Goal: Task Accomplishment & Management: Use online tool/utility

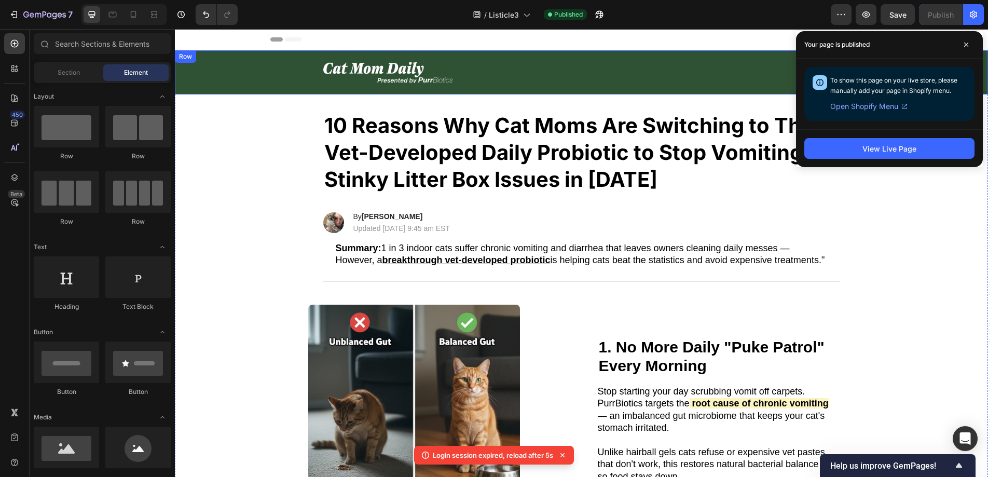
scroll to position [669, 0]
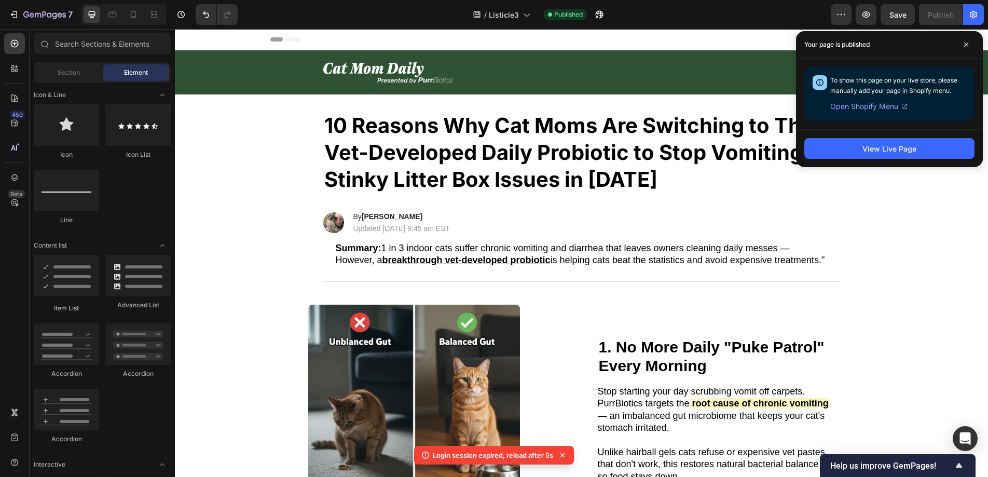
click at [723, 23] on div "/ Listicle3 Published" at bounding box center [538, 14] width 585 height 21
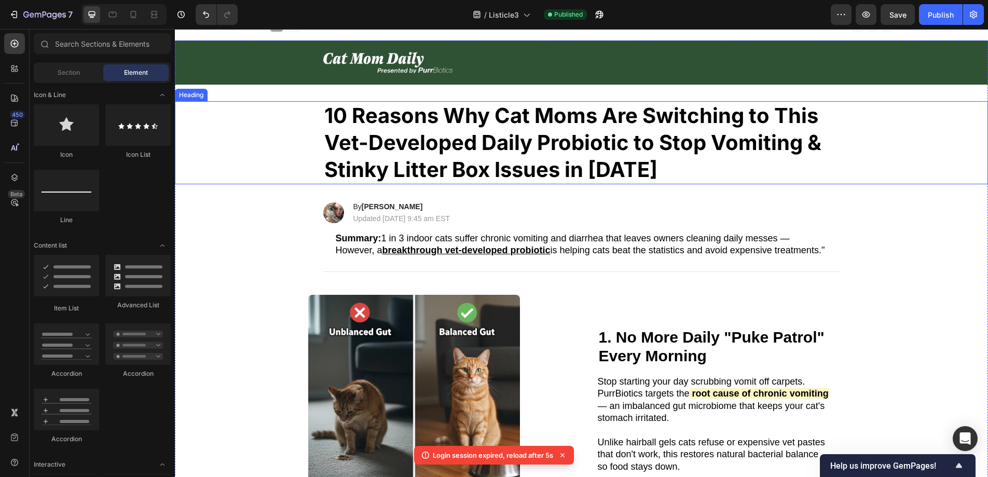
scroll to position [12, 0]
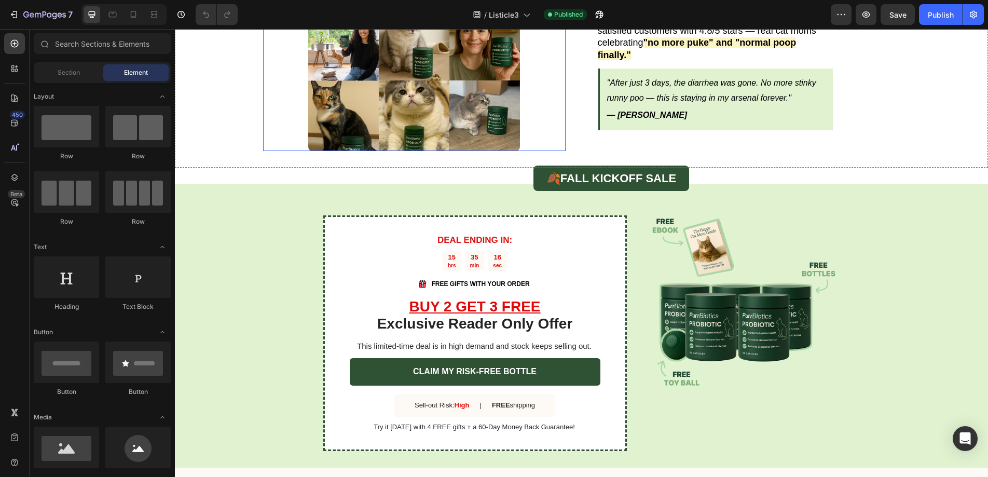
scroll to position [2593, 0]
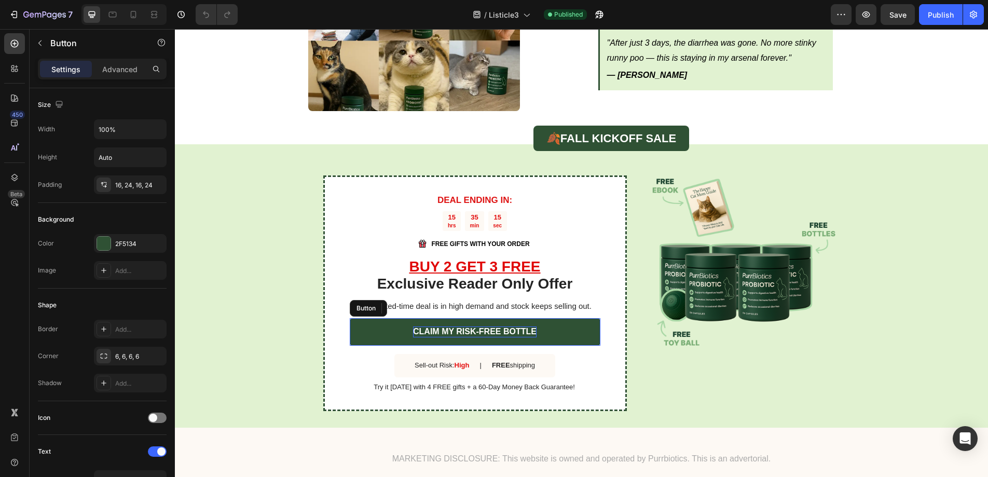
click at [415, 327] on strong "CLAIM MY RISK-FREE BOTTLE" at bounding box center [475, 331] width 124 height 9
click at [413, 327] on strong "CLAIM MY RISK-FREE BOTTLE" at bounding box center [475, 331] width 124 height 9
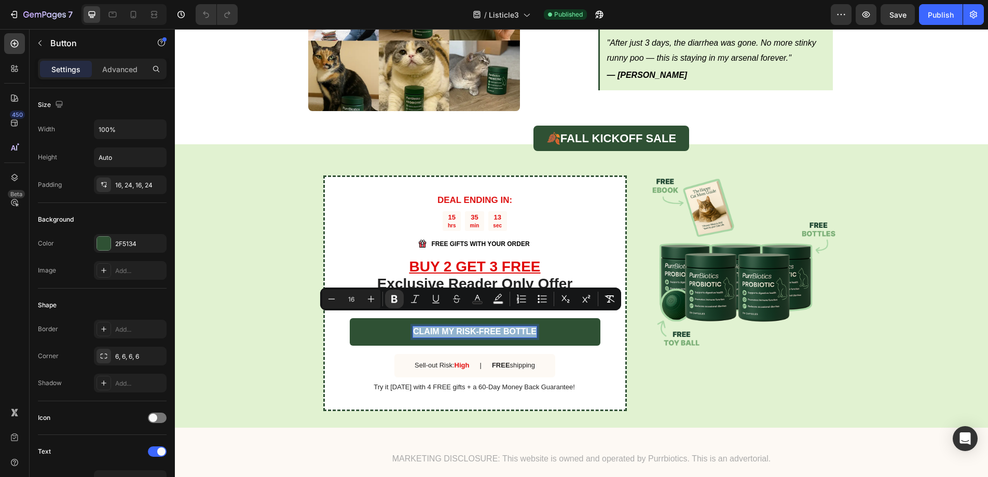
drag, startPoint x: 412, startPoint y: 319, endPoint x: 534, endPoint y: 319, distance: 122.5
click at [534, 319] on link "CLAIM MY RISK-FREE BOTTLE" at bounding box center [475, 332] width 251 height 28
copy strong "CLAIM MY RISK-FREE BOTTLE"
click at [879, 178] on div "DEAL ENDING IN: Text Block 15 hrs 35 min 11 sec Countdown Timer Image FREE GIFT…" at bounding box center [581, 285] width 813 height 283
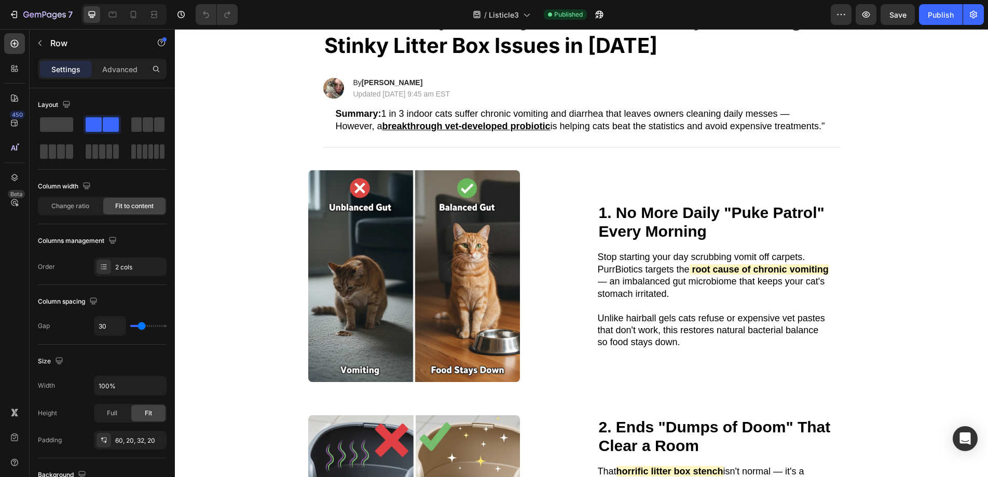
scroll to position [0, 0]
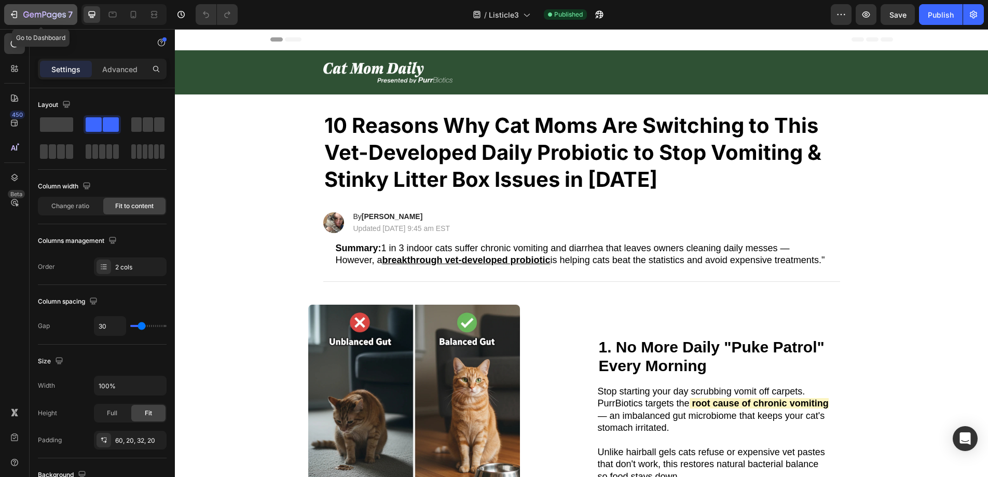
click at [44, 15] on icon "button" at bounding box center [45, 14] width 4 height 6
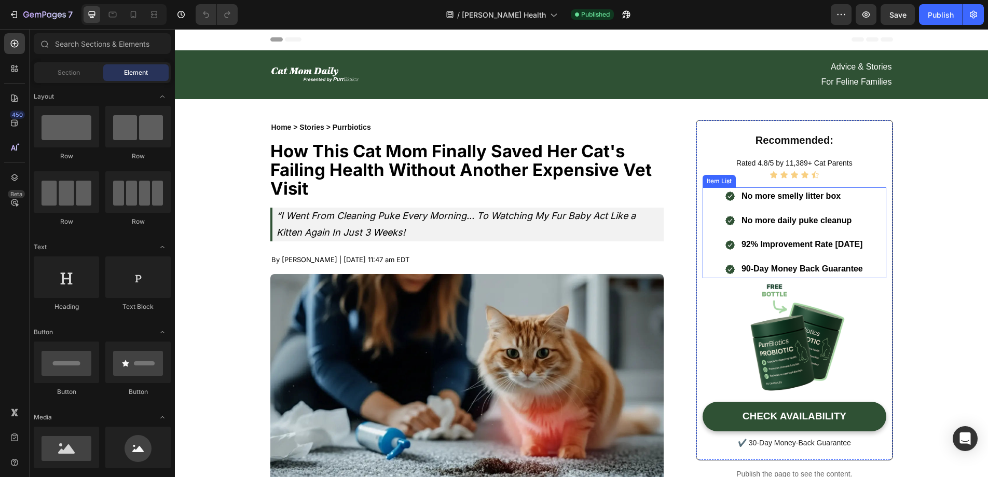
click at [742, 268] on strong "90-Day Money Back Guarantee" at bounding box center [802, 268] width 121 height 9
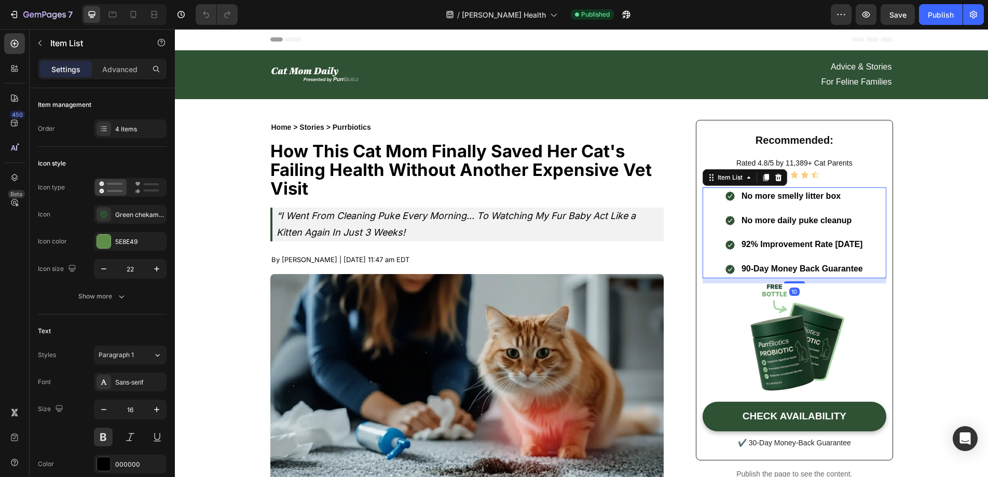
click at [742, 267] on strong "90-Day Money Back Guarantee" at bounding box center [802, 268] width 121 height 9
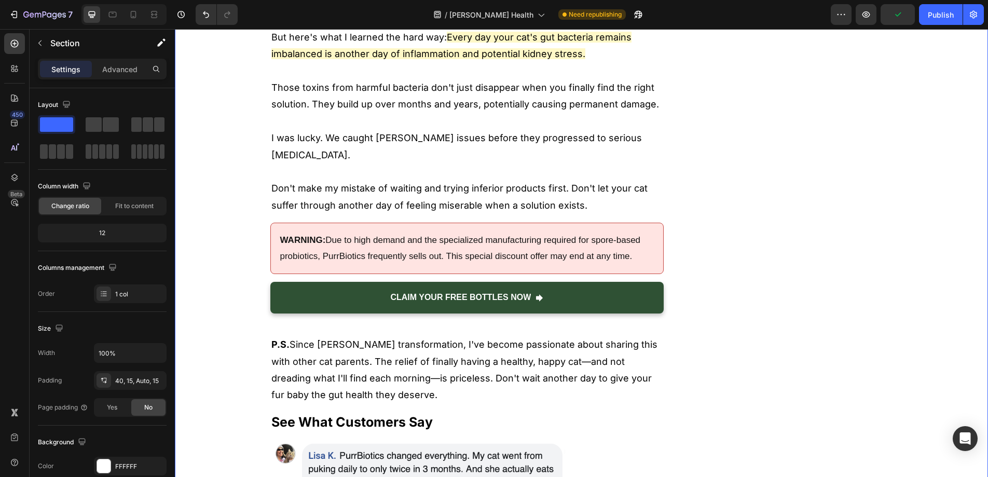
scroll to position [5209, 0]
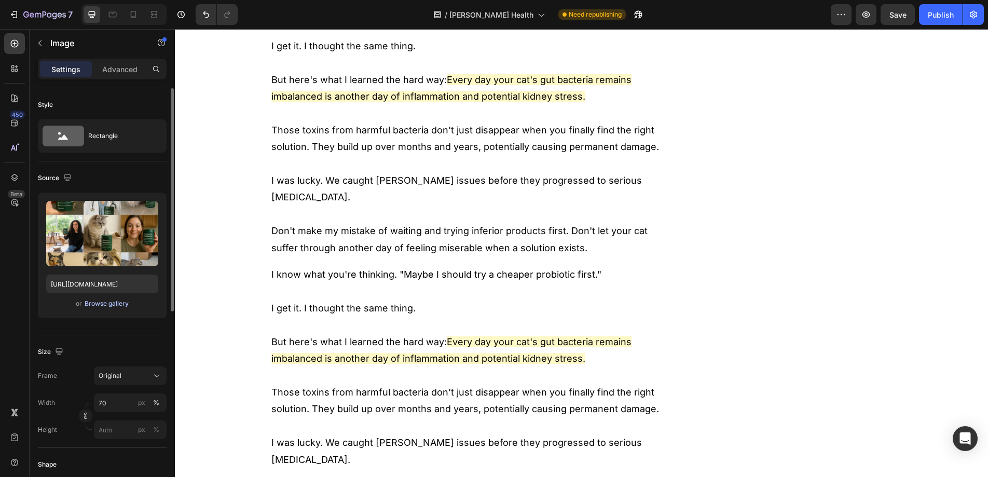
click at [114, 303] on div "Browse gallery" at bounding box center [107, 303] width 44 height 9
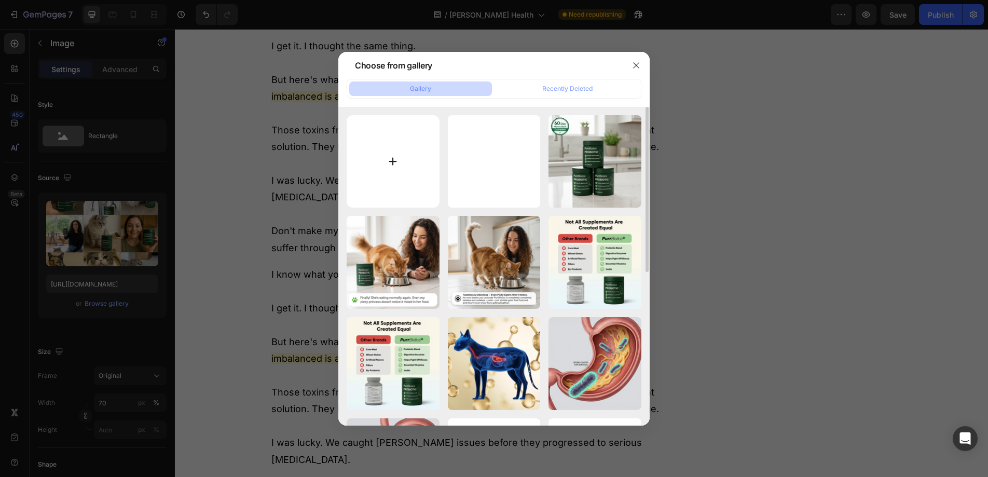
click at [385, 162] on input "file" at bounding box center [393, 161] width 93 height 93
type input "C:\fakepath\3 by 4 review images layout.png"
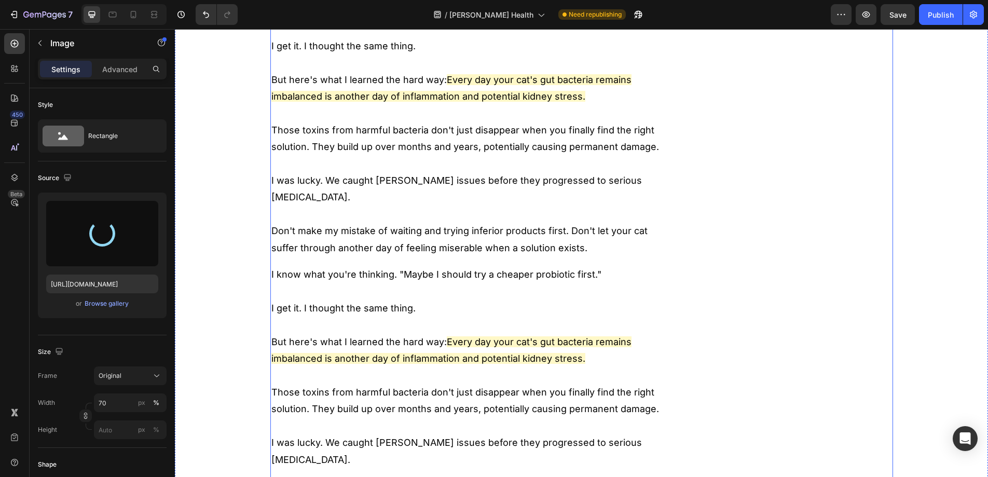
type input "[URL][DOMAIN_NAME]"
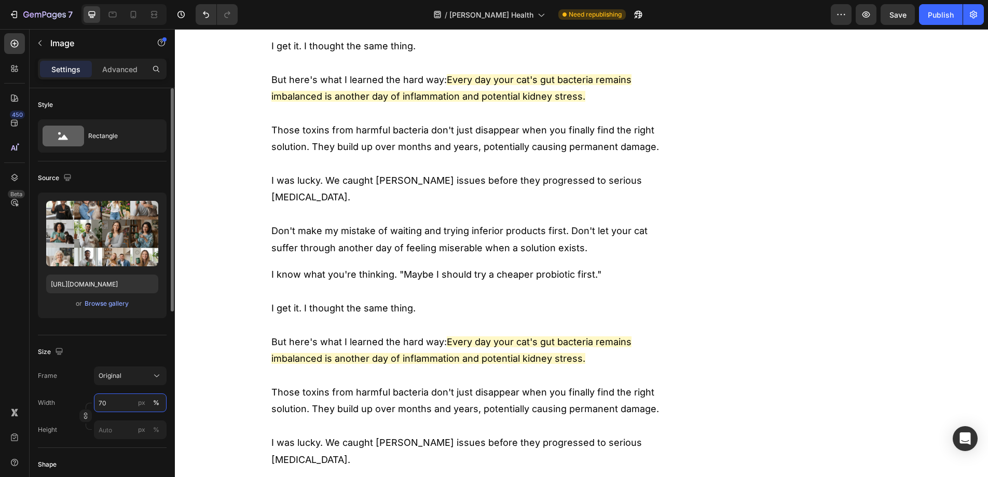
drag, startPoint x: 124, startPoint y: 402, endPoint x: 96, endPoint y: 401, distance: 28.1
click at [96, 401] on input "70" at bounding box center [130, 403] width 73 height 19
type input "100"
click at [158, 407] on div "%" at bounding box center [156, 402] width 6 height 9
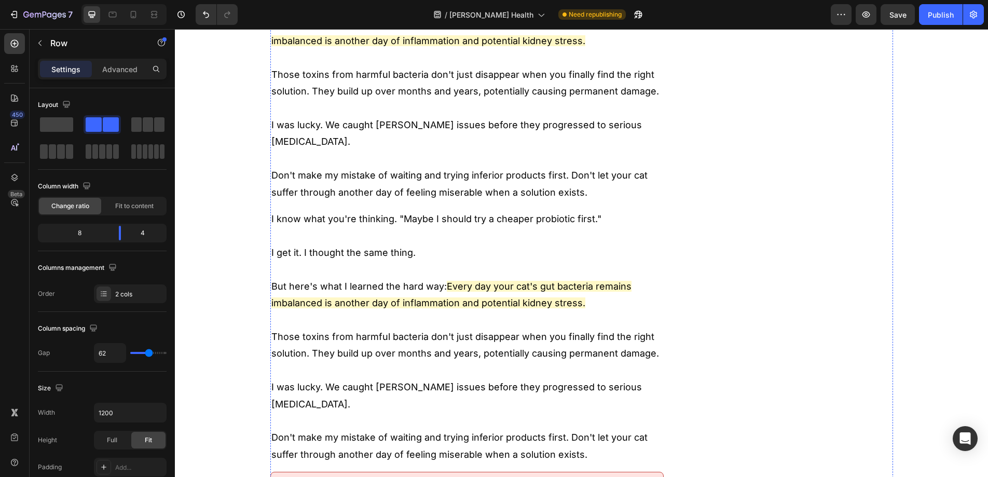
scroll to position [5234, 0]
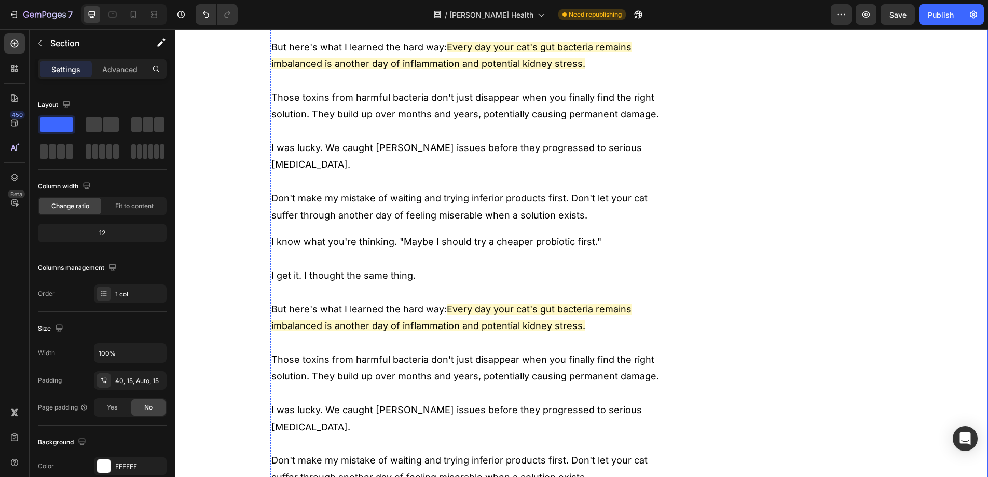
scroll to position [5487, 0]
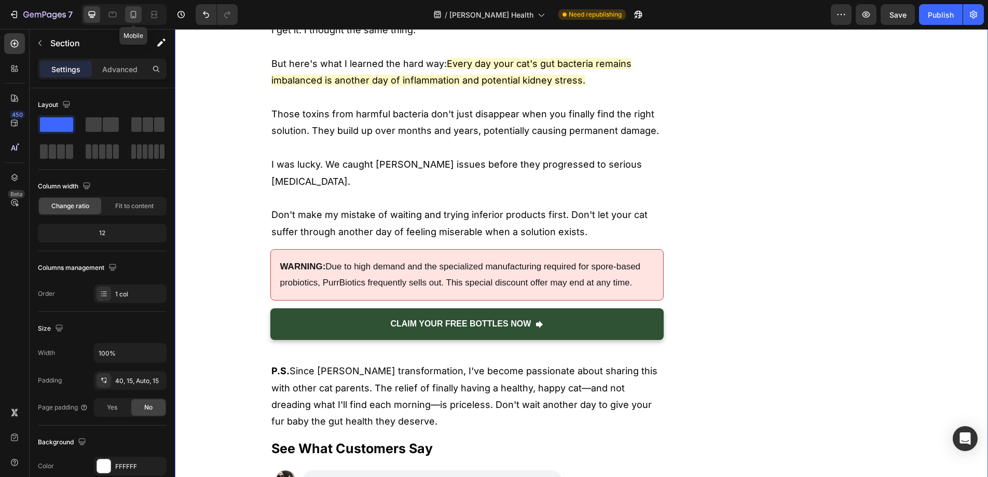
click at [135, 12] on icon at bounding box center [134, 14] width 6 height 7
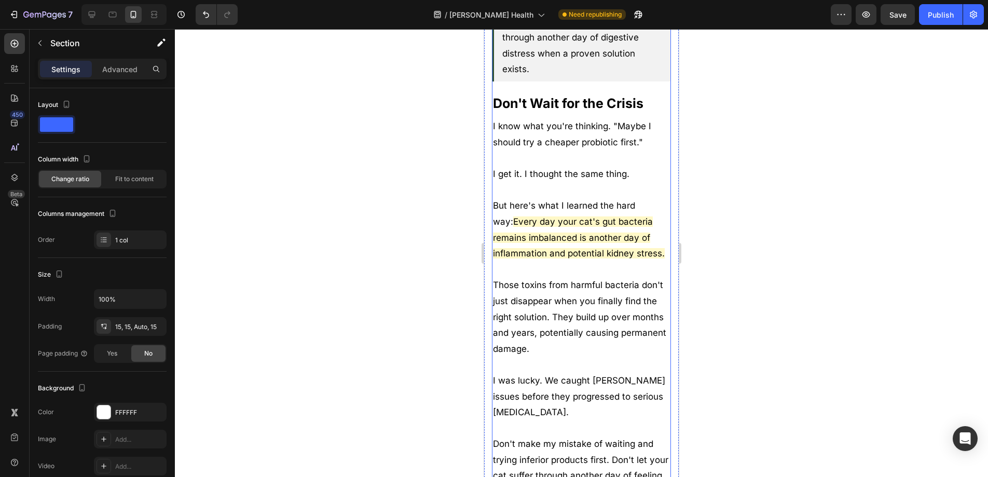
scroll to position [7310, 0]
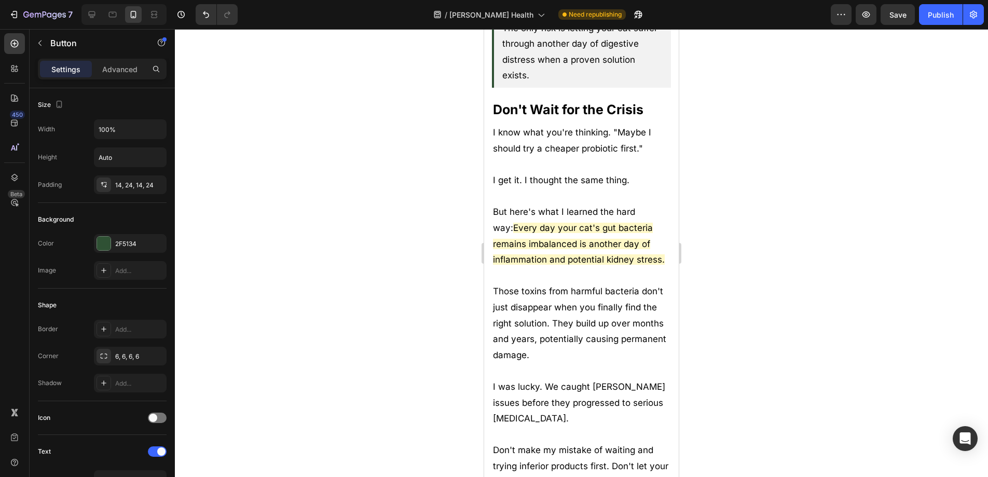
drag, startPoint x: 536, startPoint y: 417, endPoint x: 620, endPoint y: 418, distance: 84.6
click at [824, 337] on div at bounding box center [581, 253] width 813 height 448
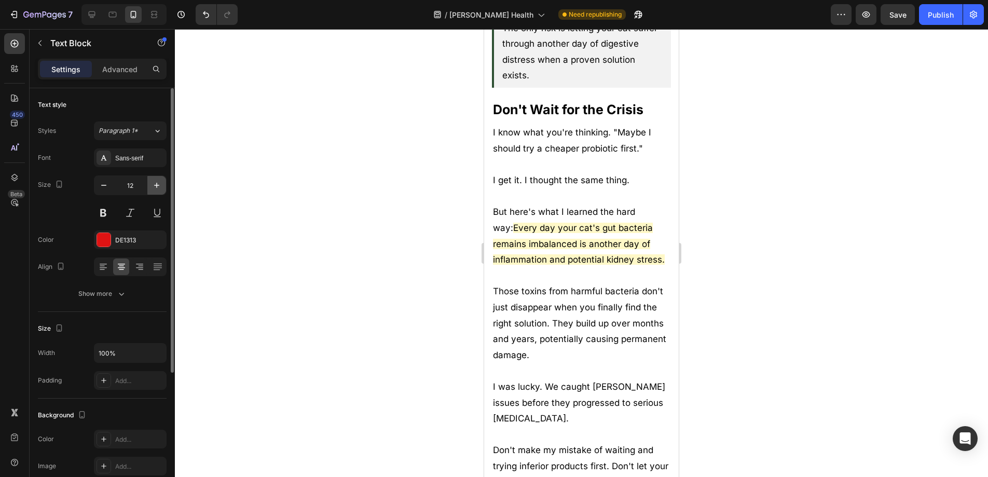
click at [150, 187] on button "button" at bounding box center [156, 185] width 19 height 19
type input "16"
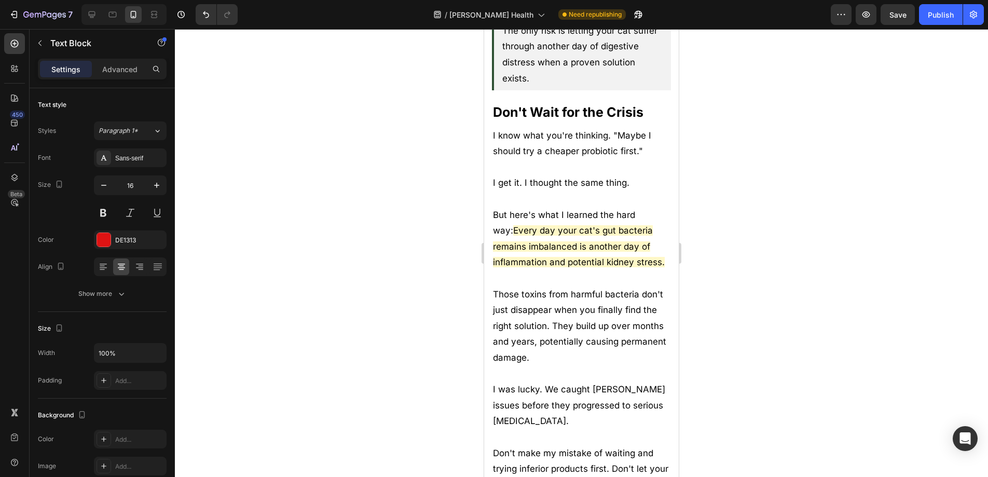
click at [268, 191] on div at bounding box center [581, 253] width 813 height 448
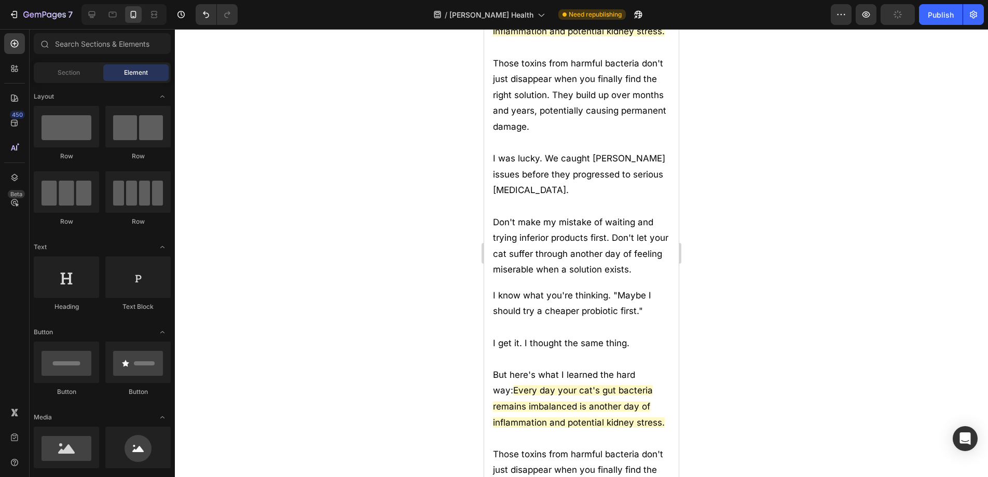
scroll to position [7587, 0]
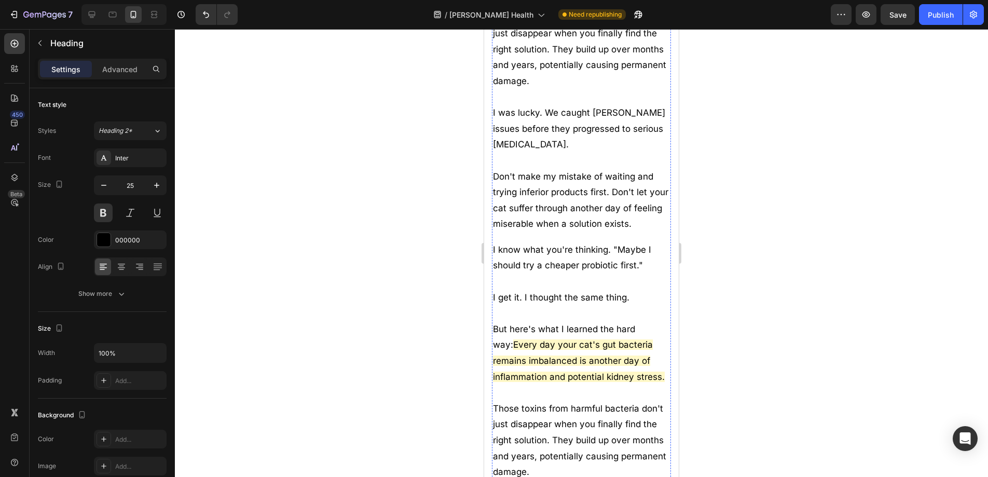
scroll to position [7604, 0]
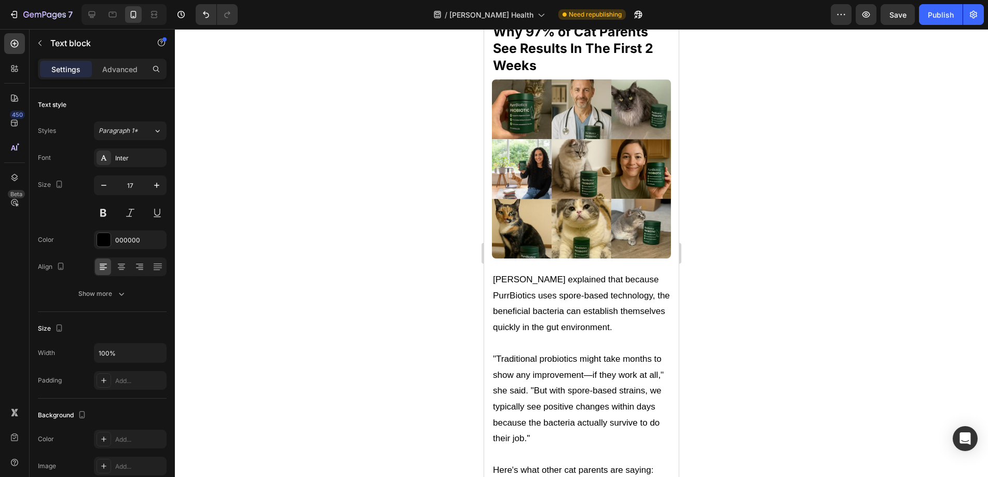
scroll to position [6509, 0]
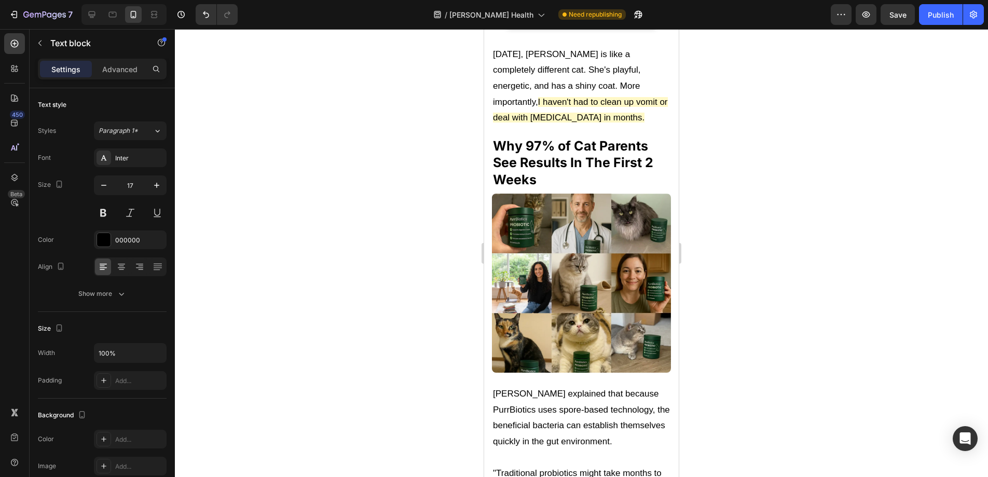
click at [923, 240] on div at bounding box center [581, 253] width 813 height 448
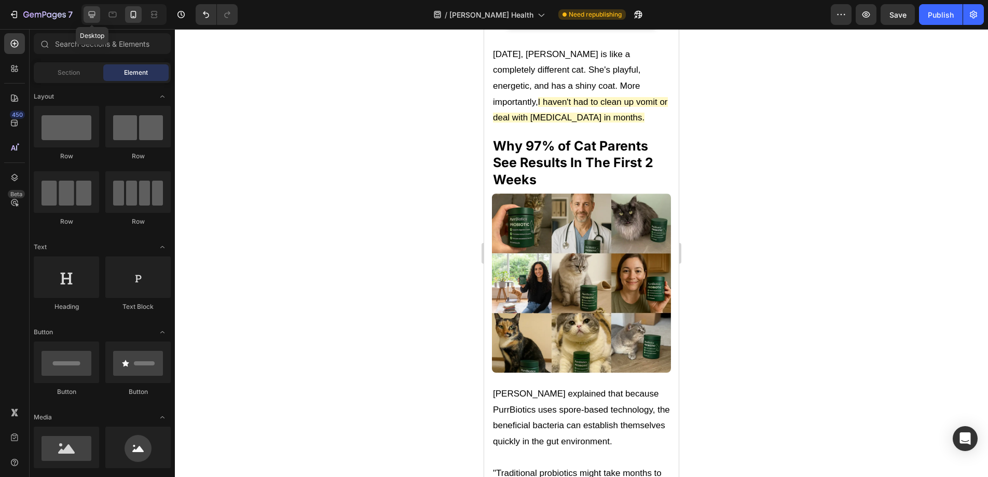
click at [92, 15] on icon at bounding box center [92, 14] width 7 height 7
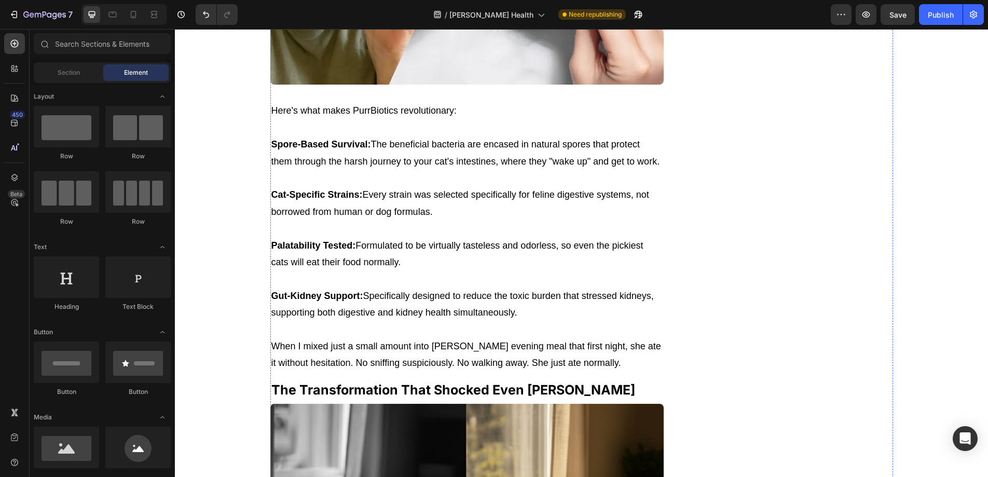
scroll to position [4466, 0]
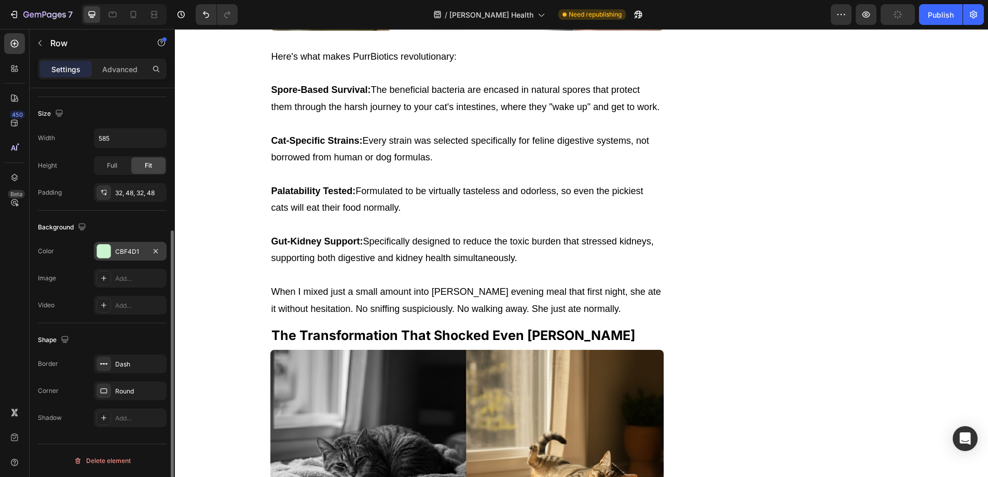
click at [103, 257] on div at bounding box center [103, 251] width 13 height 13
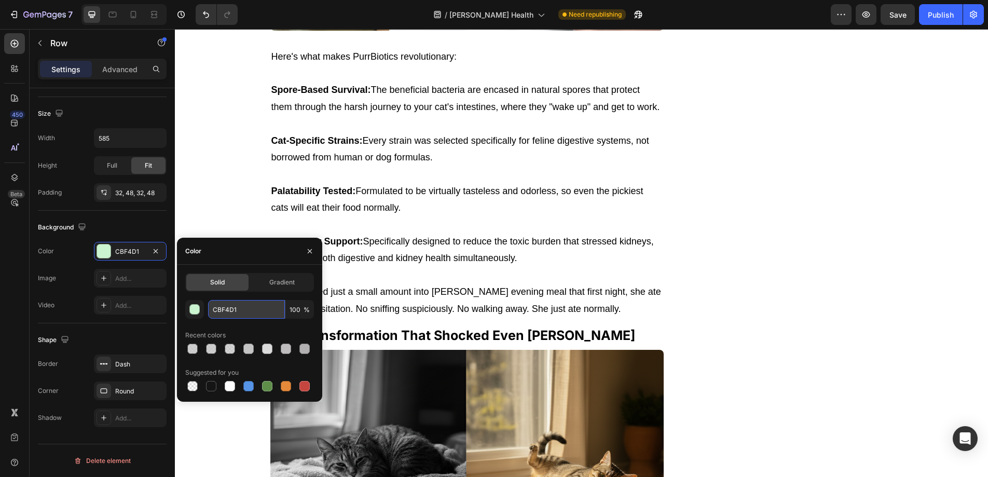
drag, startPoint x: 247, startPoint y: 305, endPoint x: 216, endPoint y: 307, distance: 30.7
click at [216, 307] on input "CBF4D1" at bounding box center [246, 309] width 77 height 19
drag, startPoint x: 234, startPoint y: 309, endPoint x: 204, endPoint y: 308, distance: 29.6
click at [204, 308] on div "CBF4D1 100 %" at bounding box center [249, 309] width 129 height 19
drag, startPoint x: 254, startPoint y: 315, endPoint x: 201, endPoint y: 311, distance: 53.0
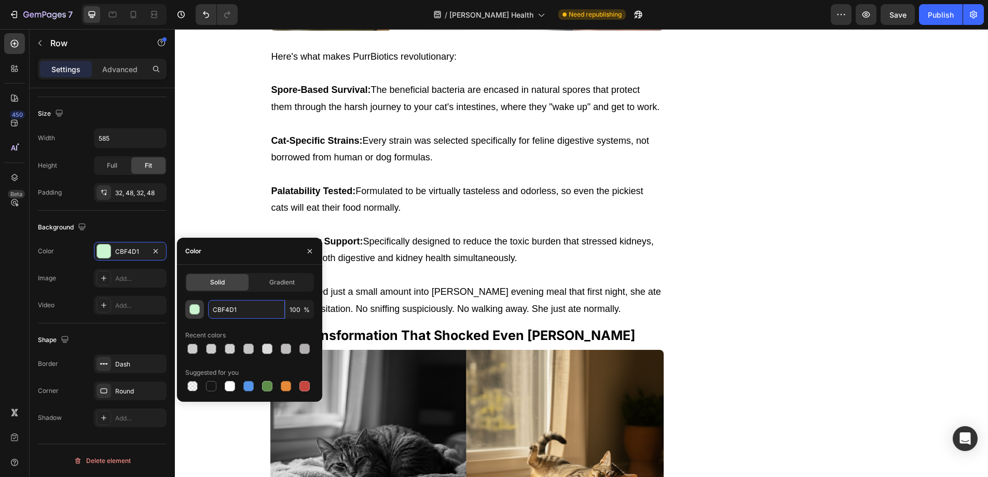
click at [201, 311] on div "CBF4D1 100 %" at bounding box center [249, 309] width 129 height 19
paste input "#E1F2D1"
type input "#E1F2D1"
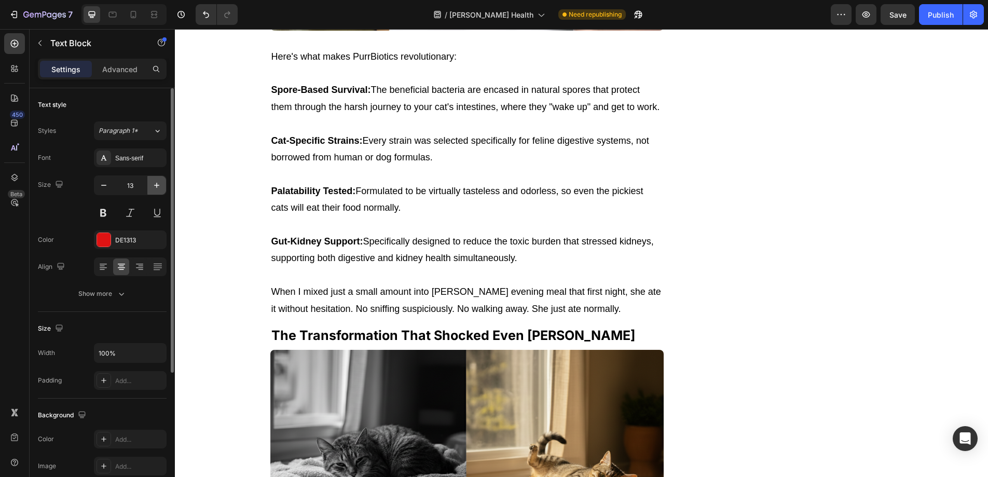
click at [163, 183] on button "button" at bounding box center [156, 185] width 19 height 19
type input "17"
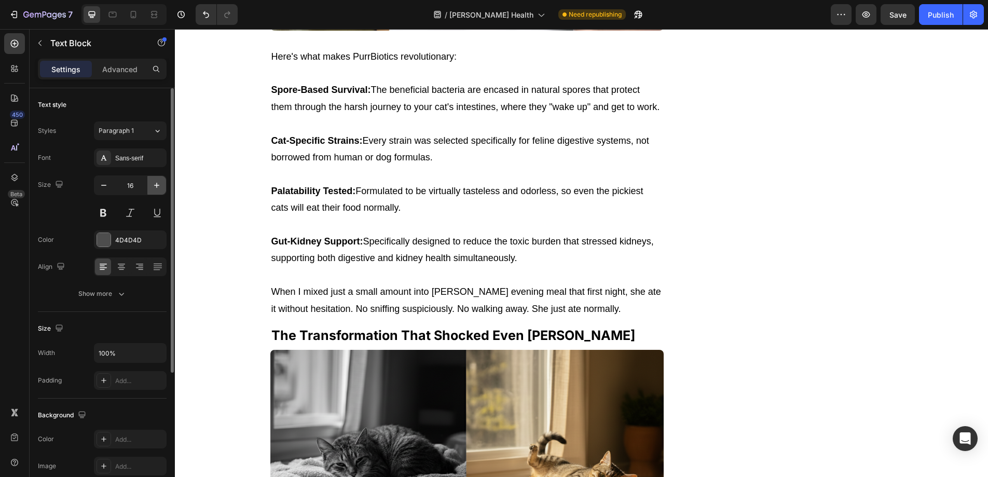
click at [154, 185] on icon "button" at bounding box center [156, 185] width 5 height 5
type input "17"
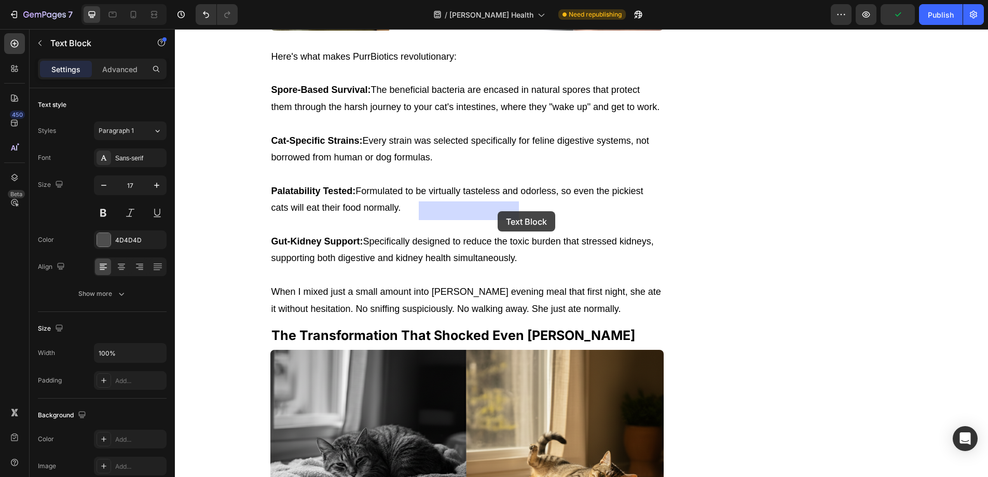
drag, startPoint x: 421, startPoint y: 211, endPoint x: 498, endPoint y: 211, distance: 76.8
drag, startPoint x: 420, startPoint y: 212, endPoint x: 517, endPoint y: 211, distance: 96.6
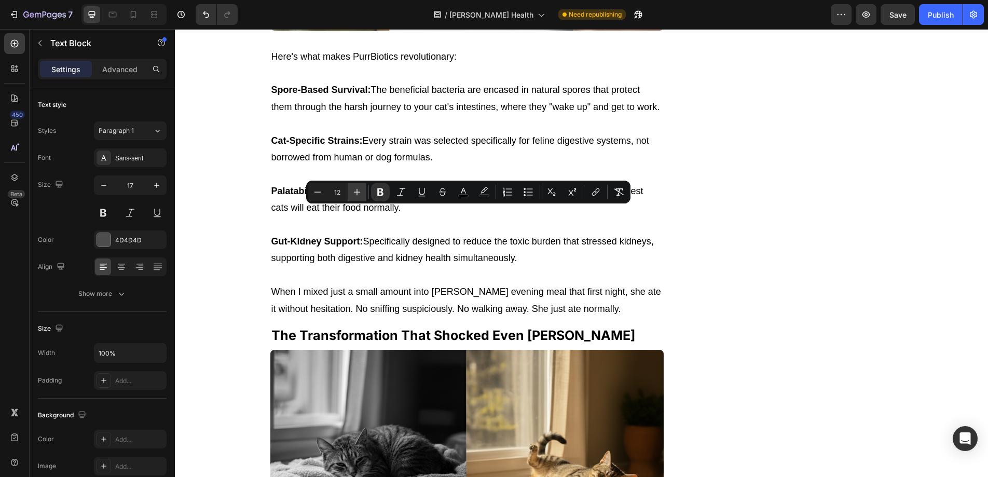
click at [359, 192] on icon "Editor contextual toolbar" at bounding box center [357, 192] width 10 height 10
type input "16"
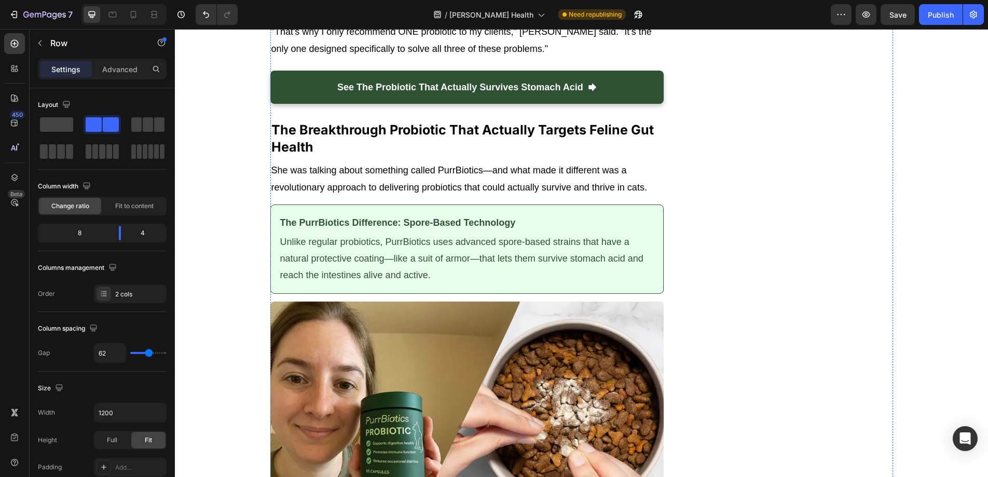
scroll to position [3921, 0]
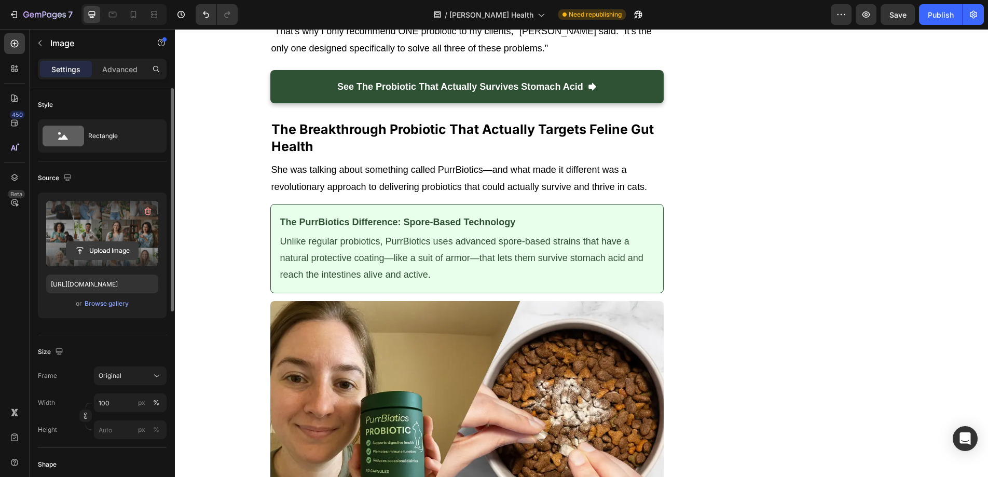
click at [108, 249] on input "file" at bounding box center [102, 251] width 72 height 18
type input "[URL][DOMAIN_NAME]"
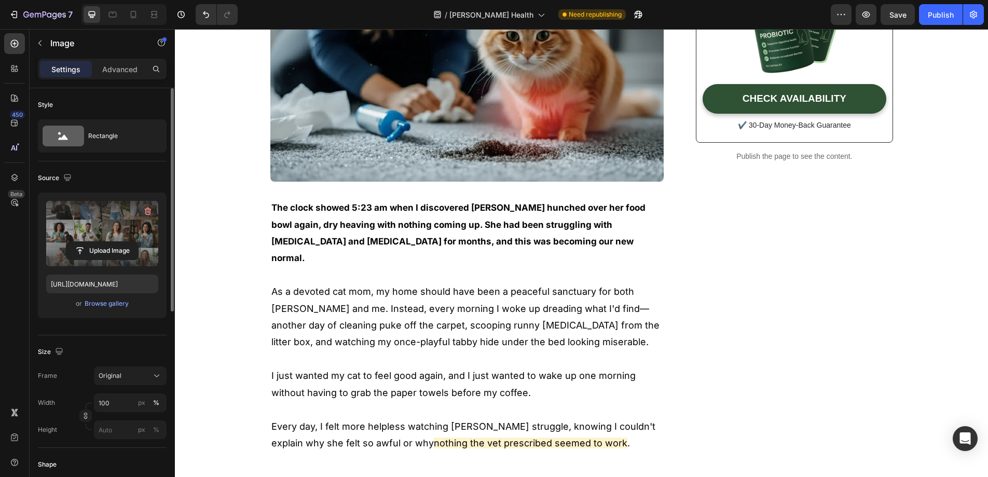
scroll to position [0, 0]
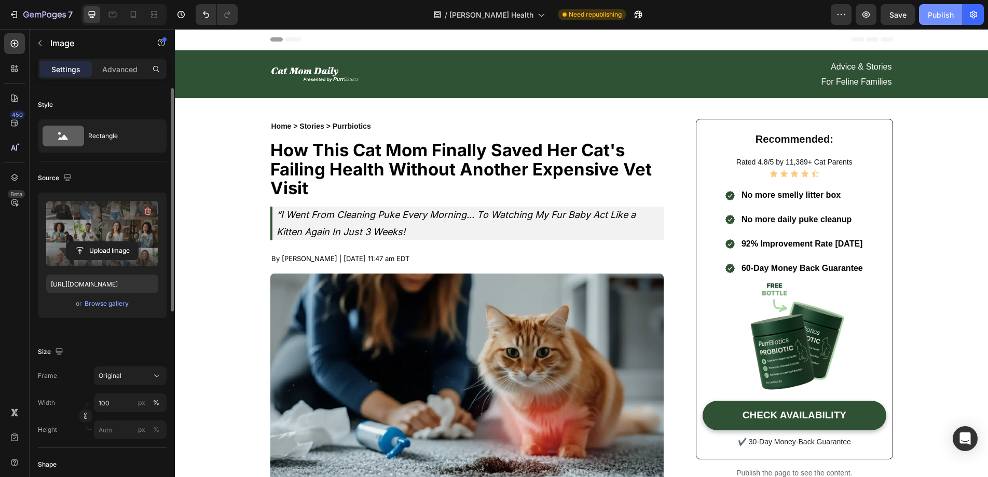
click at [930, 21] on button "Publish" at bounding box center [941, 14] width 44 height 21
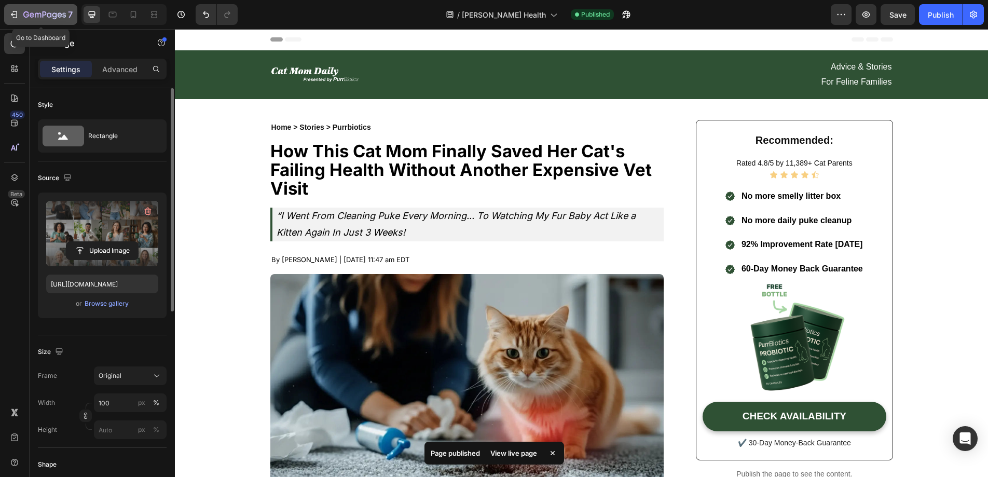
click at [53, 13] on icon "button" at bounding box center [44, 15] width 43 height 9
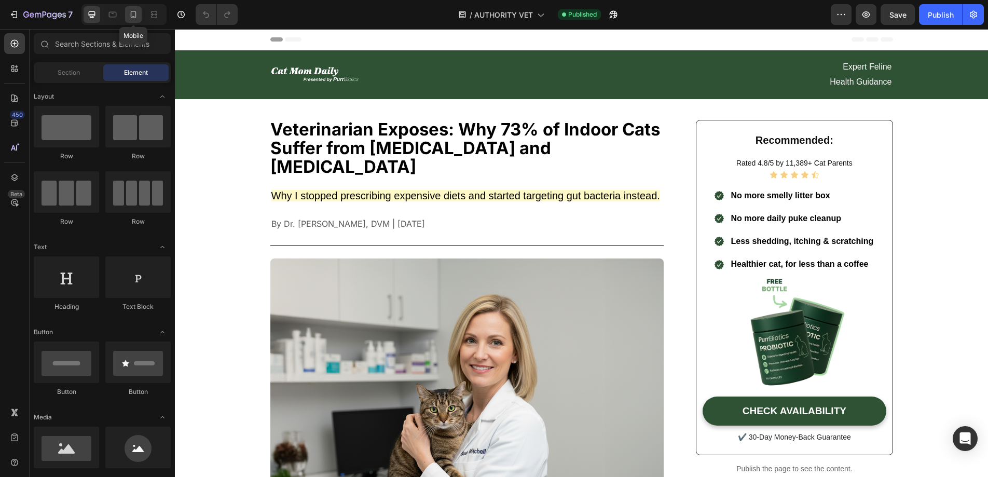
click at [130, 13] on icon at bounding box center [133, 14] width 10 height 10
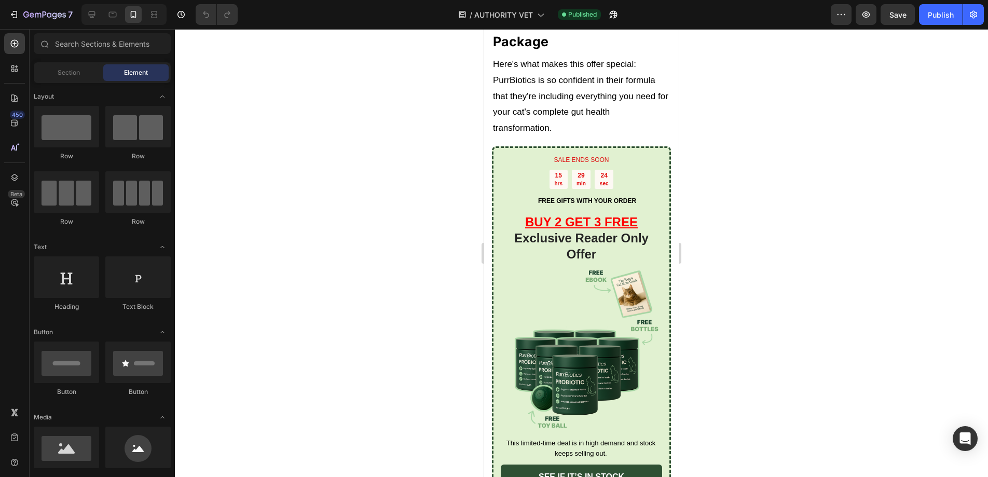
scroll to position [6441, 0]
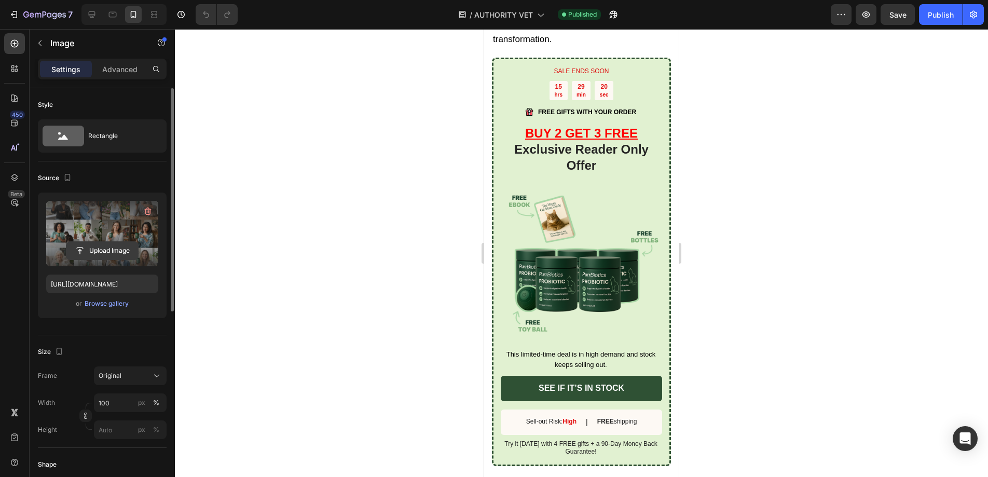
click at [127, 251] on input "file" at bounding box center [102, 251] width 72 height 18
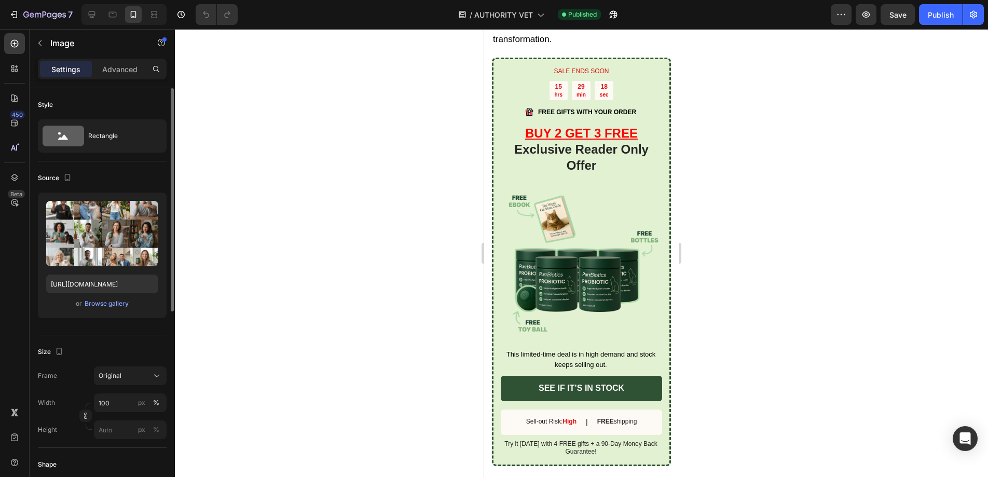
click at [95, 309] on div "or Browse gallery" at bounding box center [102, 303] width 112 height 12
click at [100, 304] on div "Browse gallery" at bounding box center [107, 303] width 44 height 9
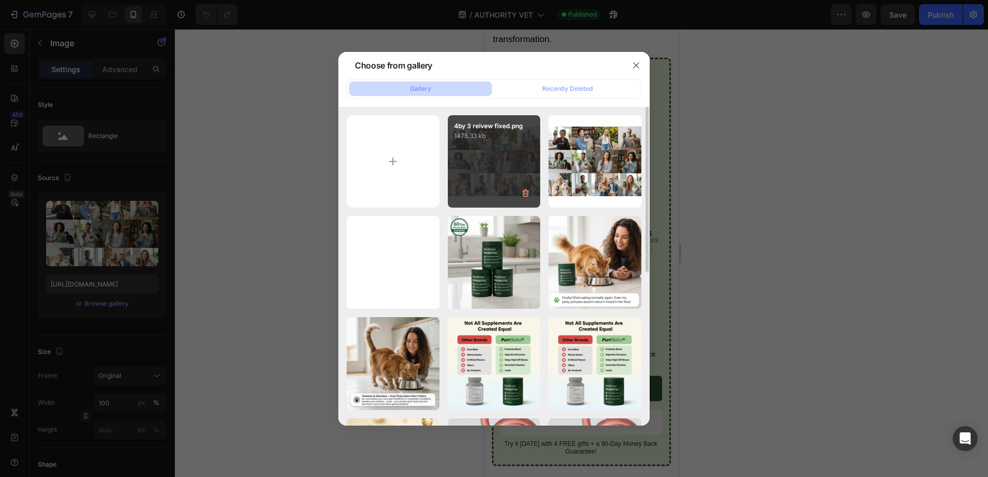
click at [476, 179] on div "4by 3 reivew fixed.png 1475.33 kb" at bounding box center [494, 161] width 93 height 93
type input "https://cdn.shopify.com/s/files/1/0938/2916/9500/files/gempages_581813877453357…"
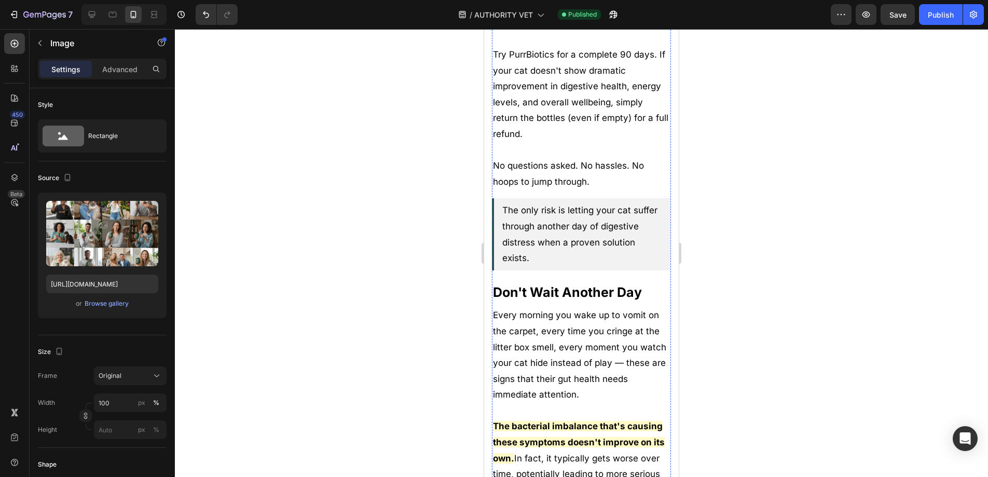
scroll to position [7103, 0]
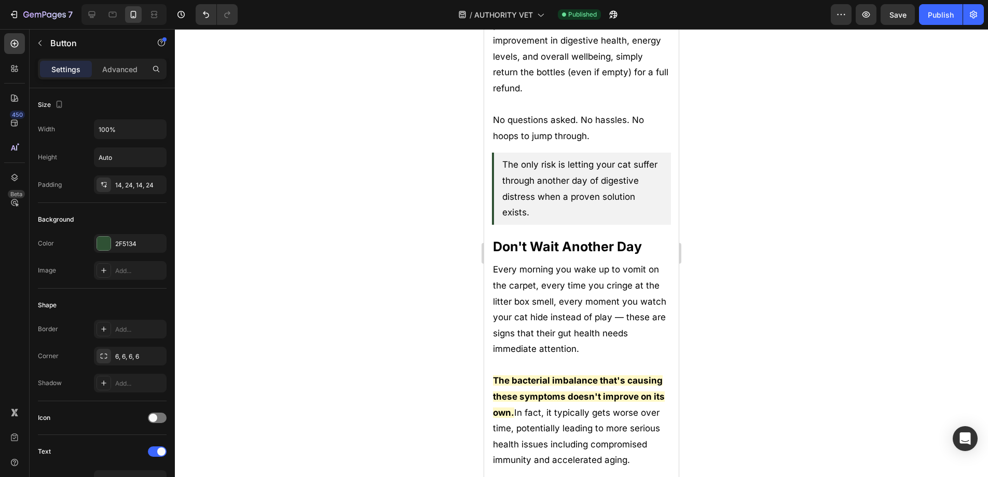
drag, startPoint x: 541, startPoint y: 321, endPoint x: 624, endPoint y: 325, distance: 83.2
click at [206, 14] on icon "Undo/Redo" at bounding box center [206, 14] width 10 height 10
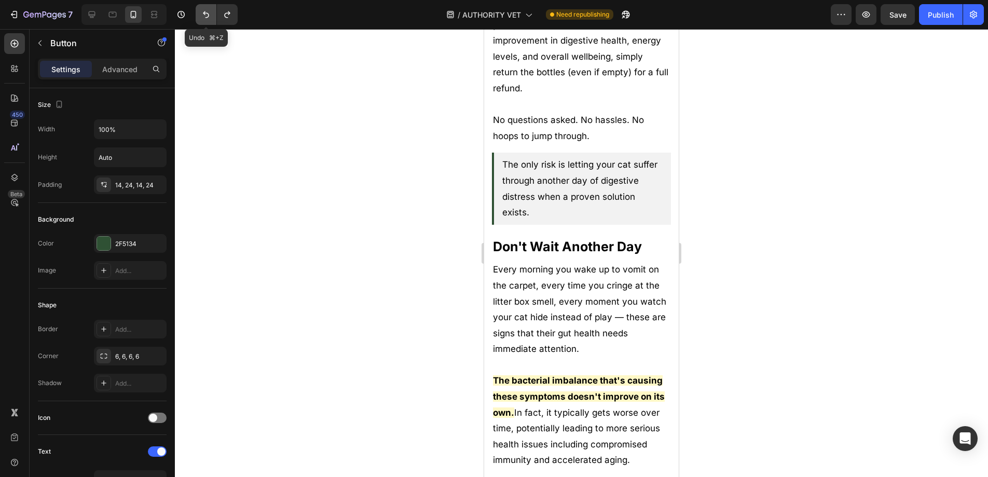
click at [197, 12] on button "Undo/Redo" at bounding box center [206, 14] width 21 height 21
click at [309, 124] on div at bounding box center [581, 253] width 813 height 448
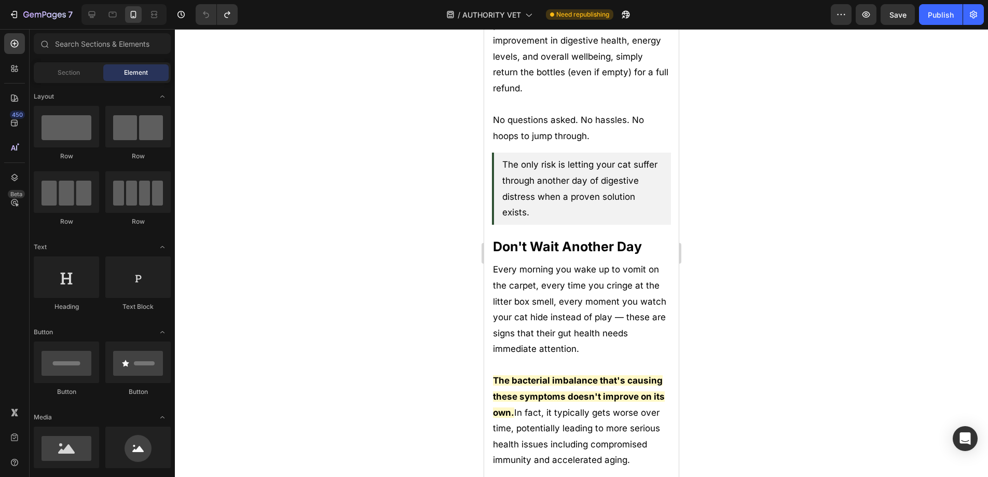
click at [876, 239] on div at bounding box center [581, 253] width 813 height 448
click at [345, 58] on div at bounding box center [581, 253] width 813 height 448
click at [842, 193] on div at bounding box center [581, 253] width 813 height 448
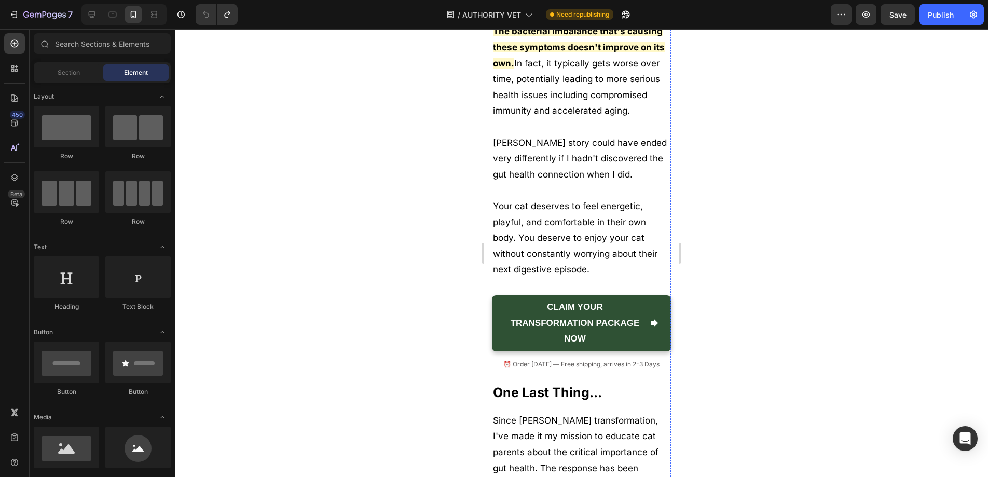
scroll to position [7388, 0]
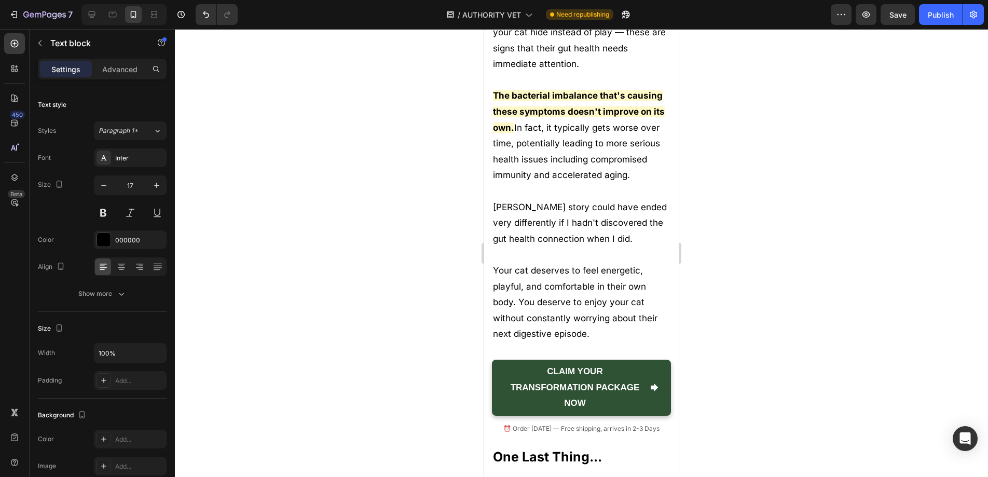
click at [770, 258] on div at bounding box center [581, 253] width 813 height 448
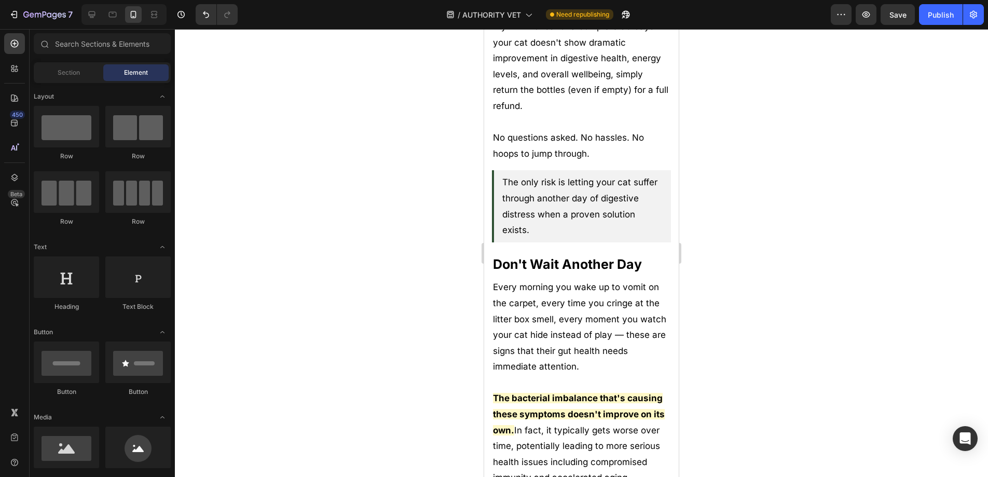
scroll to position [7131, 0]
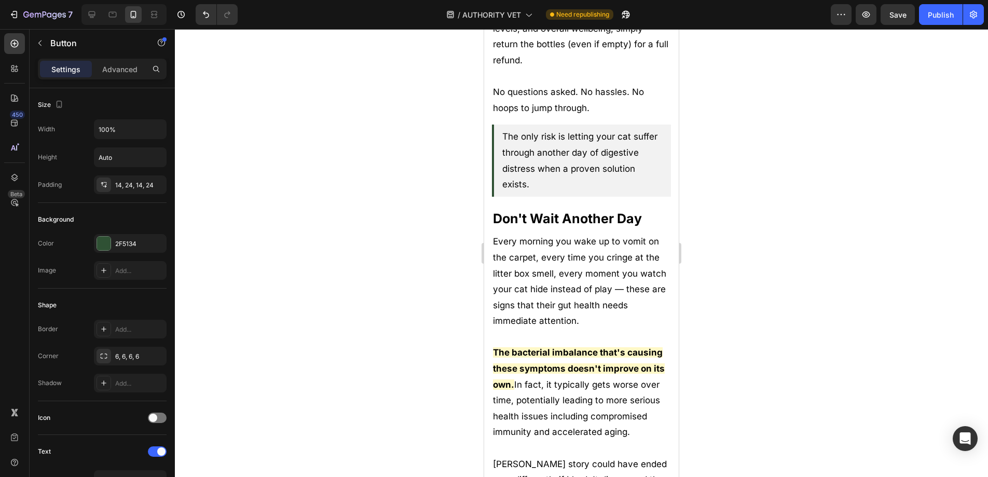
drag, startPoint x: 594, startPoint y: 291, endPoint x: 545, endPoint y: 289, distance: 49.9
click at [721, 247] on div at bounding box center [581, 253] width 813 height 448
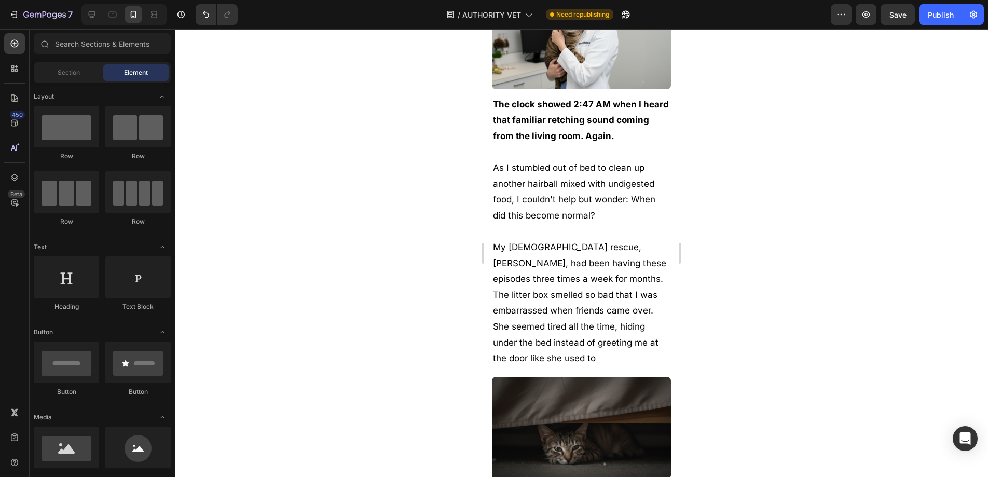
scroll to position [0, 0]
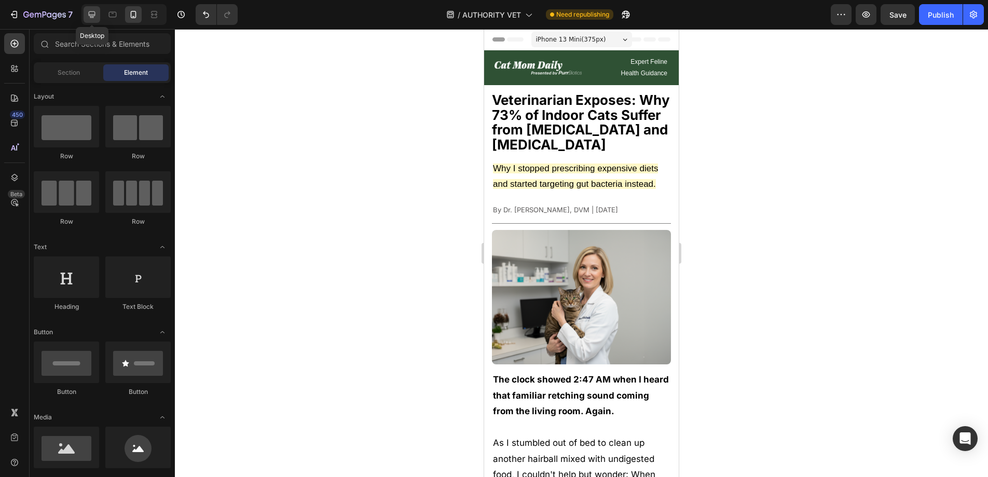
click at [88, 11] on icon at bounding box center [92, 14] width 10 height 10
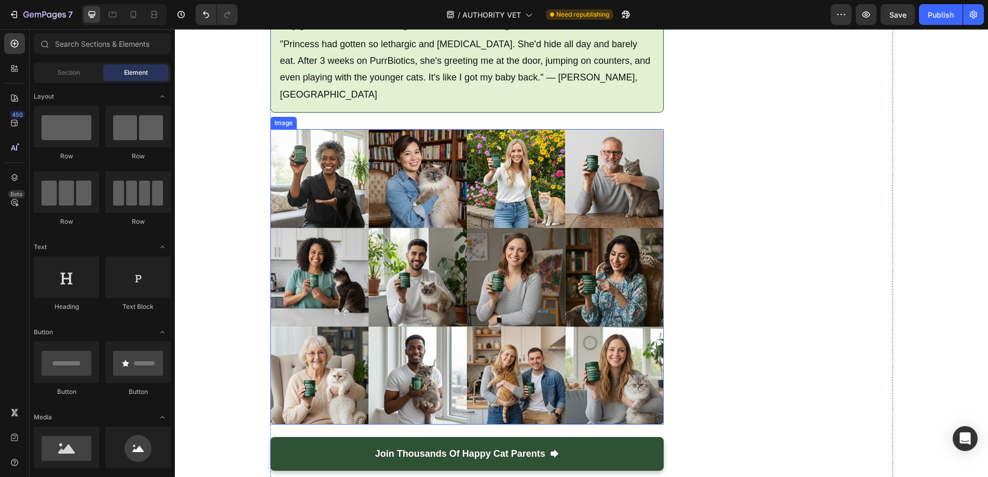
scroll to position [5697, 0]
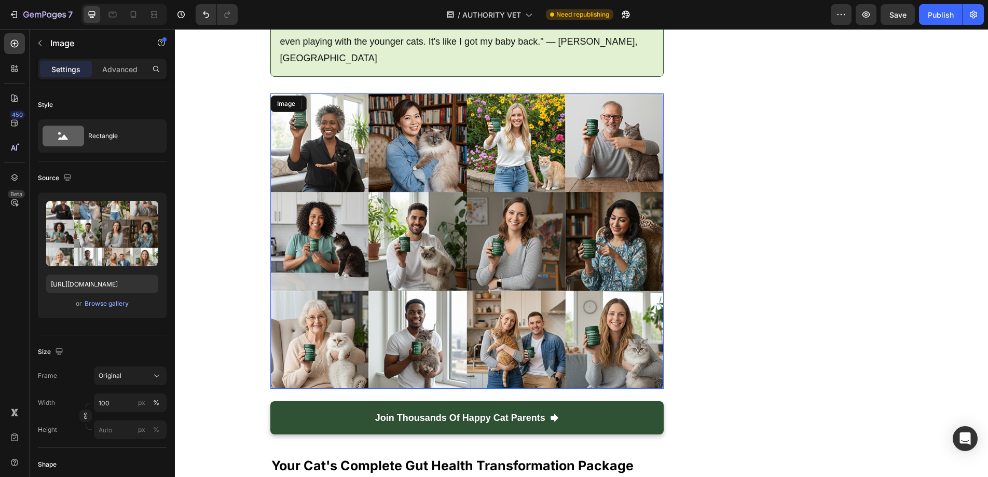
click at [545, 225] on img at bounding box center [467, 240] width 394 height 295
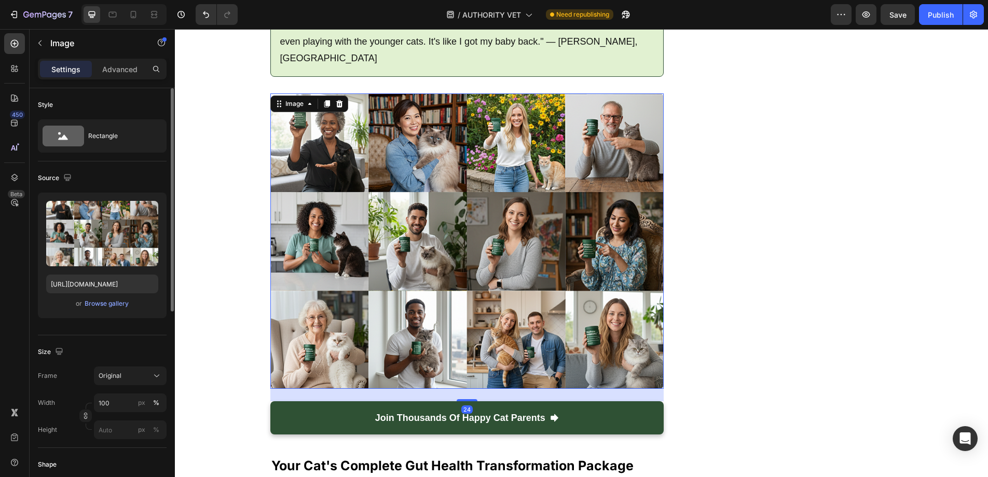
click at [130, 307] on div "or Browse gallery" at bounding box center [102, 303] width 112 height 12
click at [127, 306] on div "Browse gallery" at bounding box center [107, 303] width 44 height 9
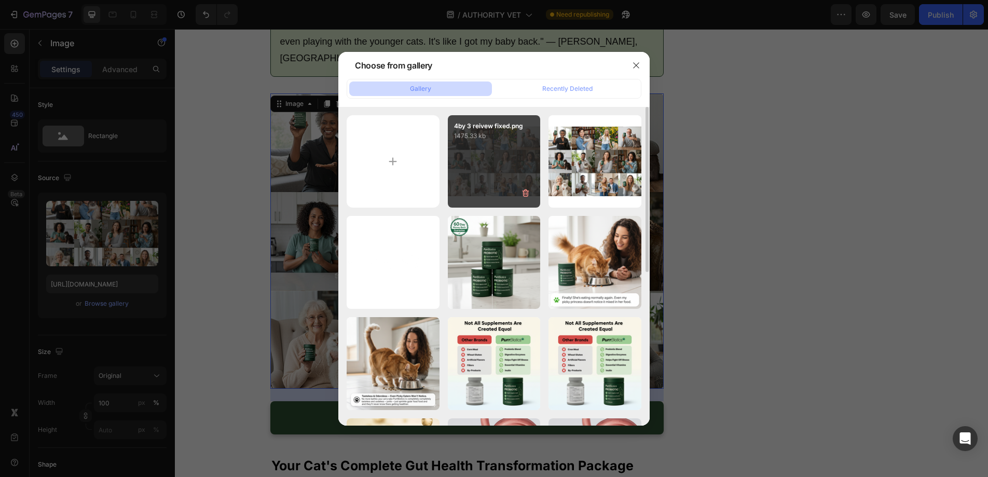
click at [463, 194] on div "4by 3 reivew fixed.png 1475.33 kb" at bounding box center [494, 161] width 93 height 93
type input "[URL][DOMAIN_NAME]"
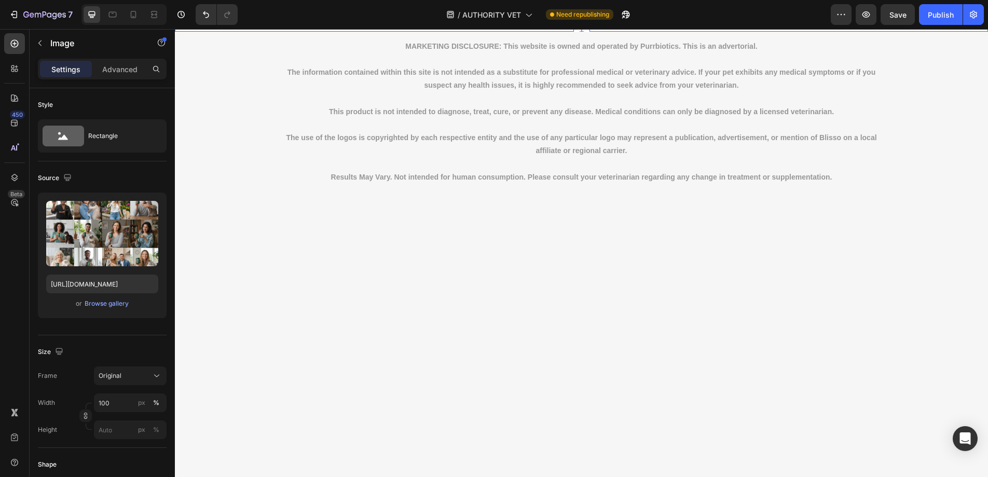
scroll to position [7238, 0]
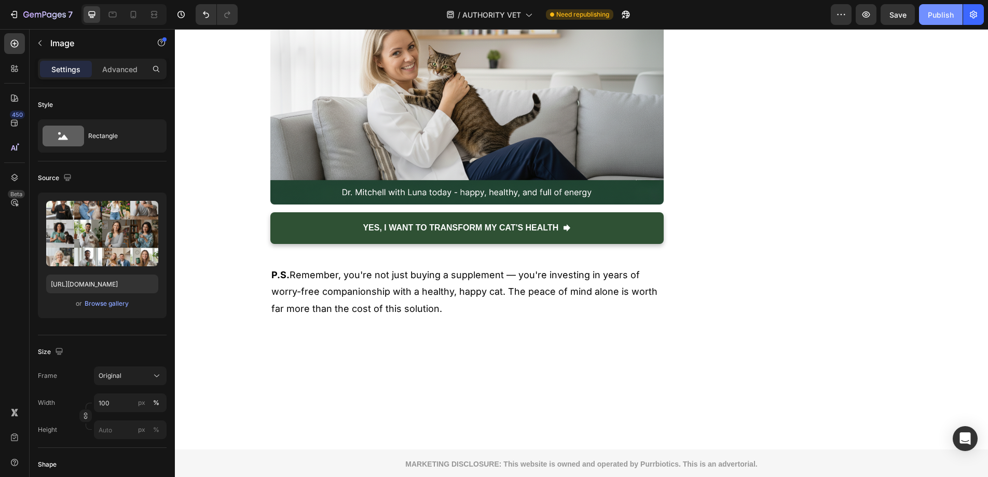
click at [937, 17] on div "Publish" at bounding box center [941, 14] width 26 height 11
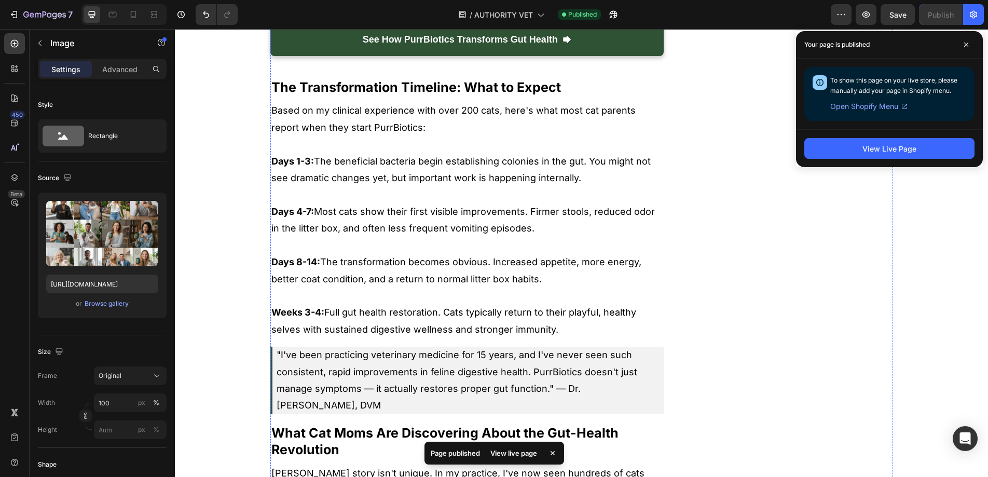
scroll to position [4451, 0]
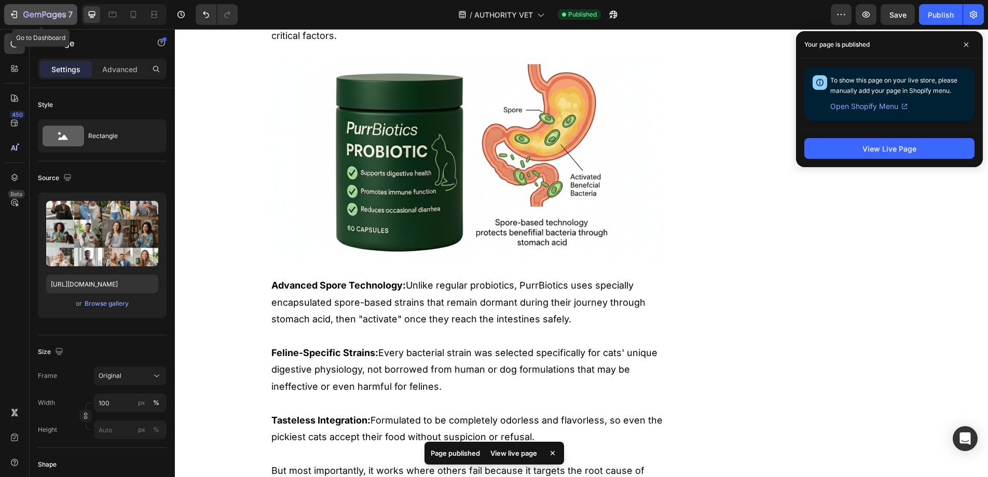
click at [16, 9] on div "7" at bounding box center [41, 14] width 64 height 12
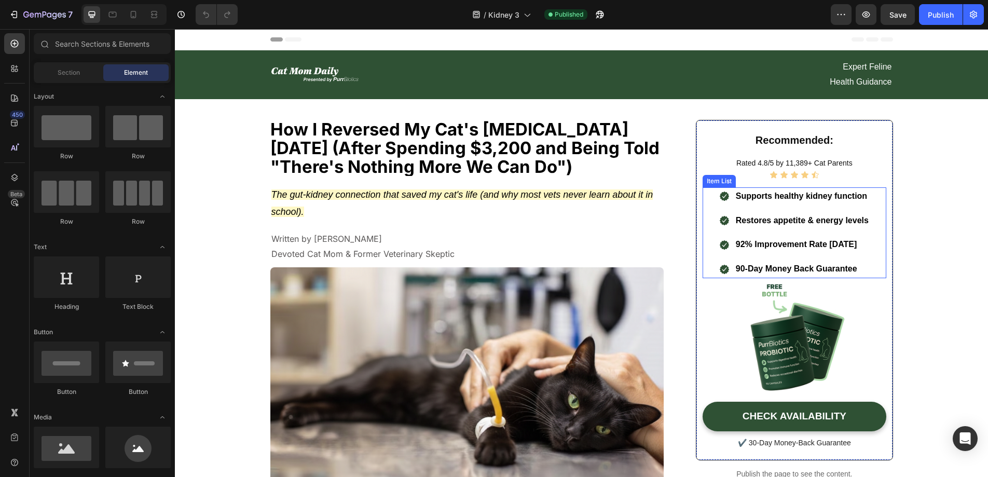
click at [736, 266] on p "90-Day Money Back Guarantee" at bounding box center [802, 269] width 133 height 15
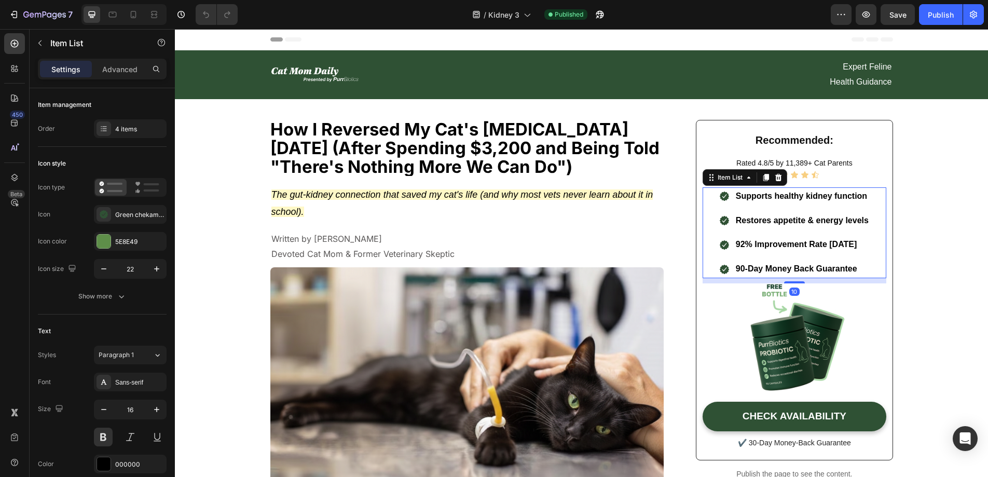
click at [736, 266] on p "90-Day Money Back Guarantee" at bounding box center [802, 269] width 133 height 15
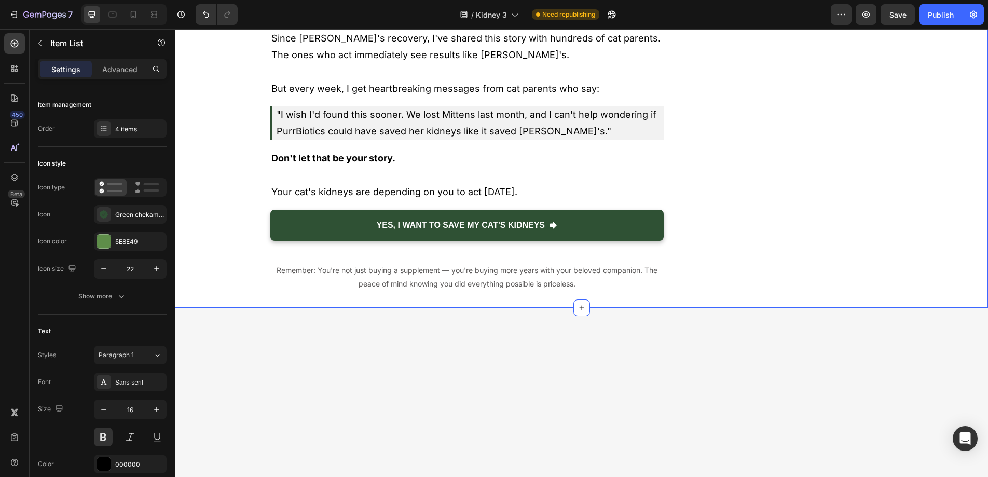
scroll to position [5308, 0]
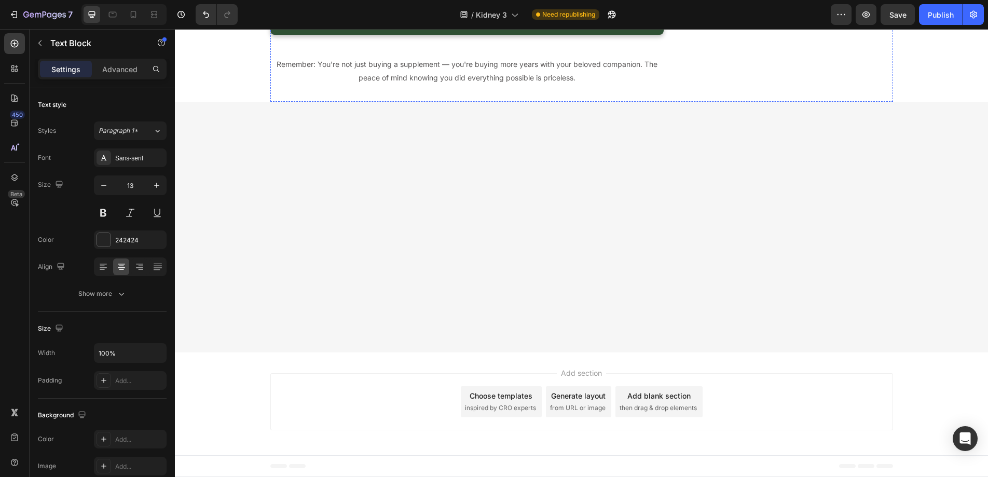
scroll to position [5529, 0]
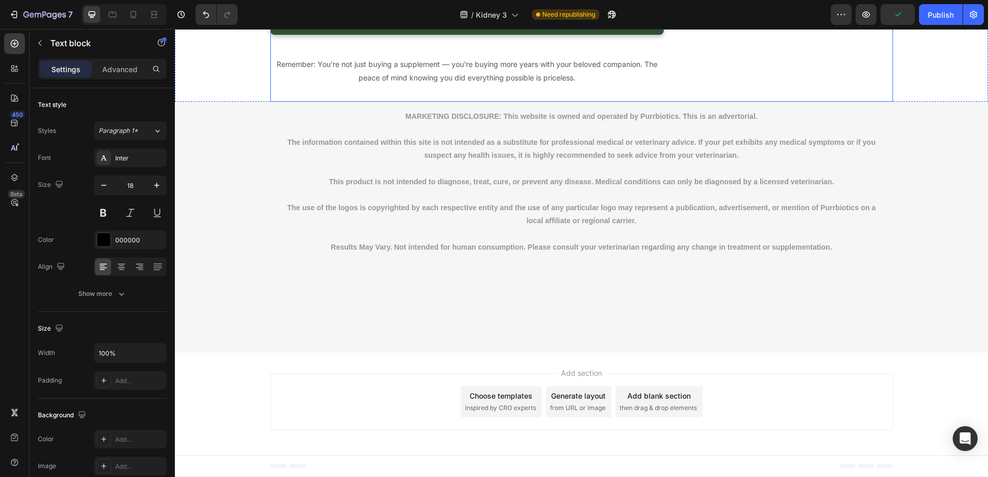
scroll to position [6541, 0]
click at [933, 18] on div "Publish" at bounding box center [941, 14] width 26 height 11
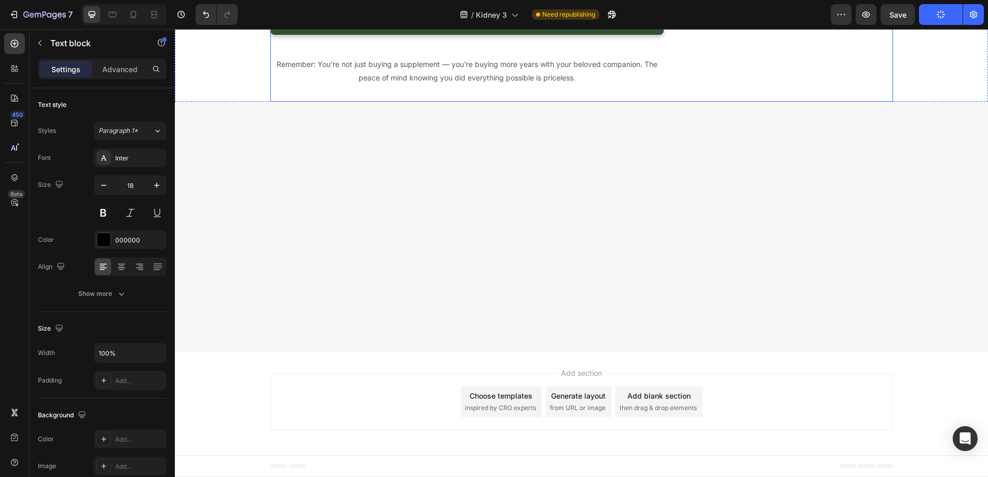
scroll to position [5409, 0]
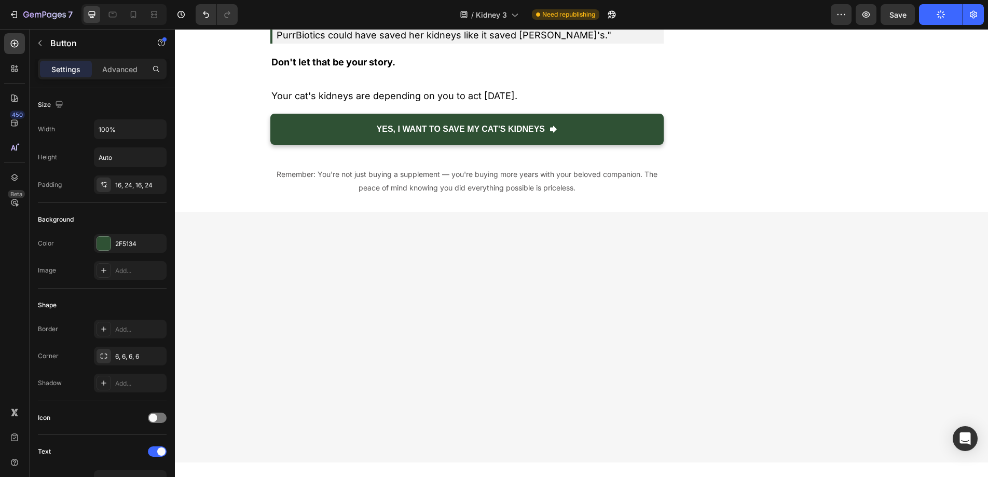
drag, startPoint x: 429, startPoint y: 234, endPoint x: 512, endPoint y: 235, distance: 83.6
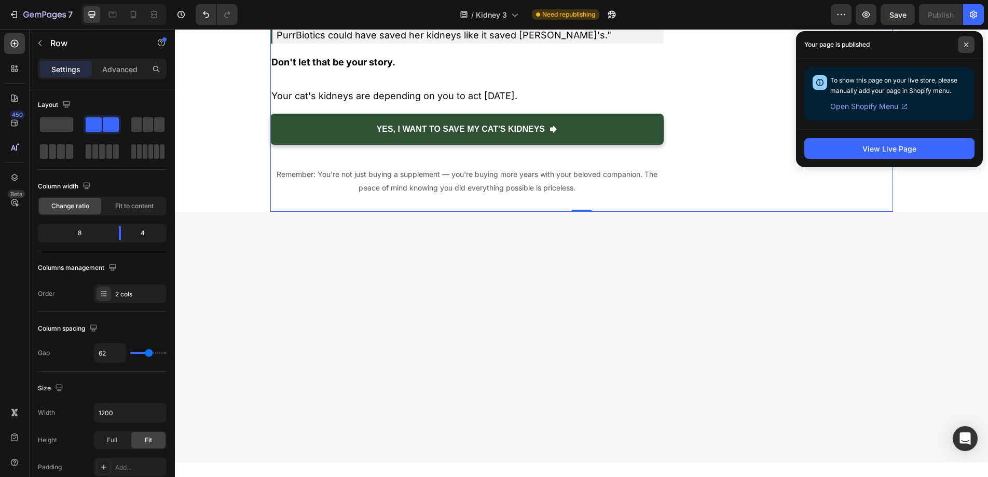
click at [968, 47] on icon at bounding box center [966, 44] width 5 height 5
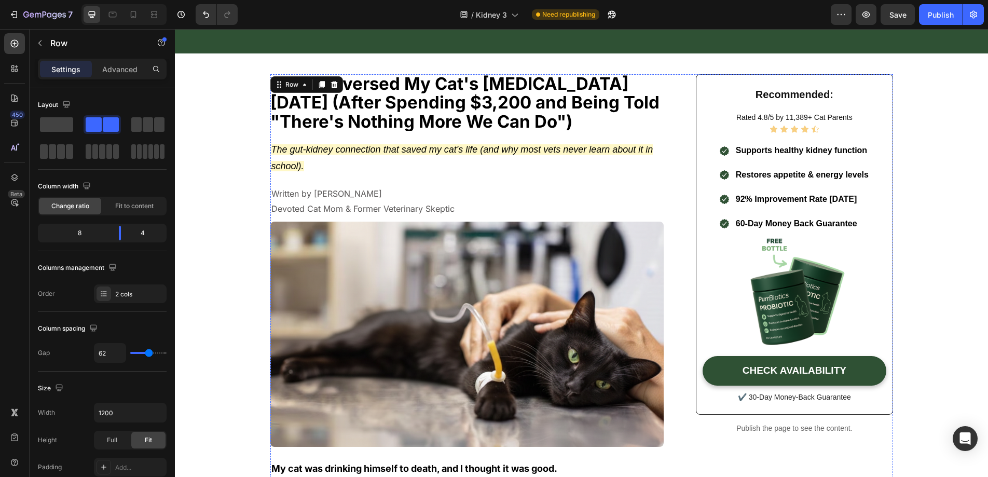
scroll to position [0, 0]
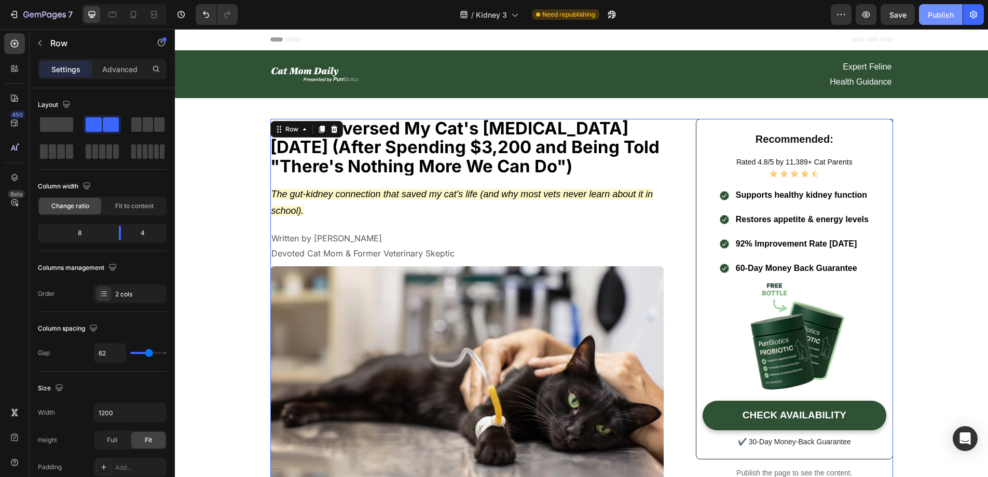
click at [939, 10] on div "Publish" at bounding box center [941, 14] width 26 height 11
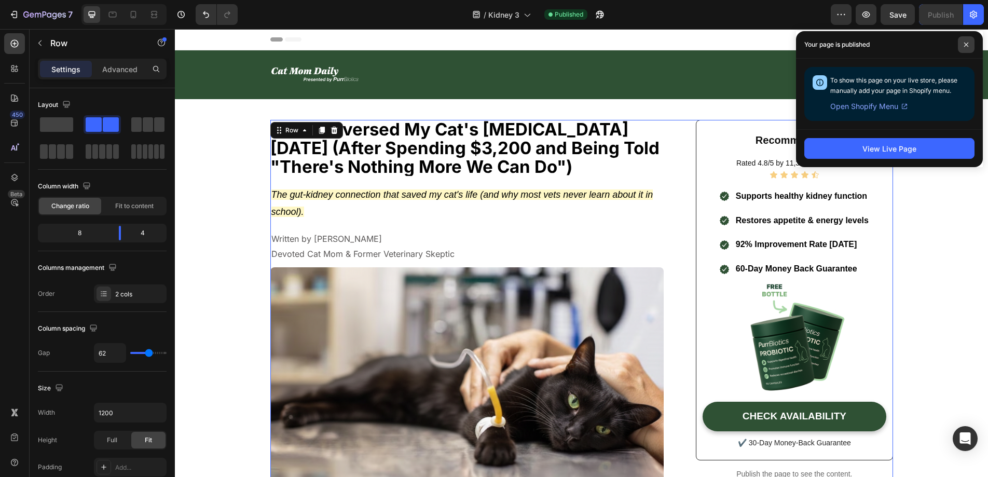
click at [967, 50] on span at bounding box center [966, 44] width 17 height 17
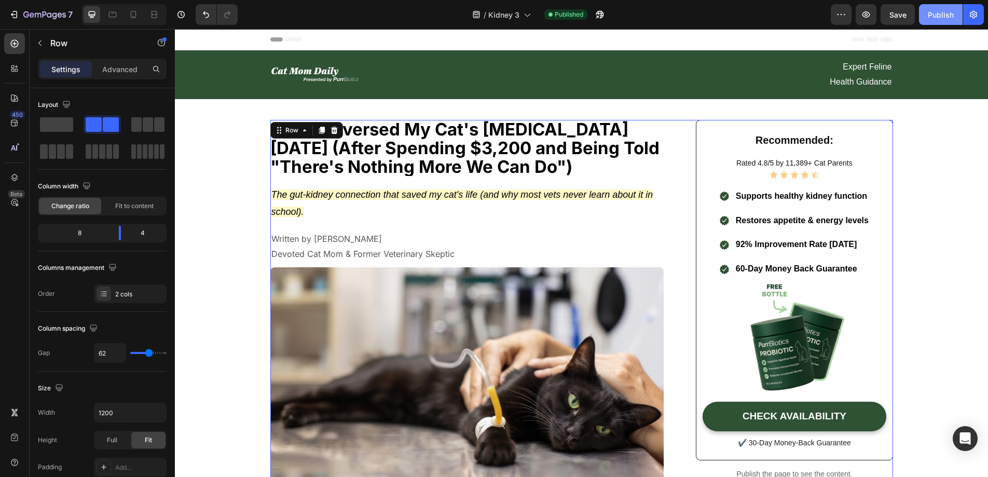
click at [937, 23] on button "Publish" at bounding box center [941, 14] width 44 height 21
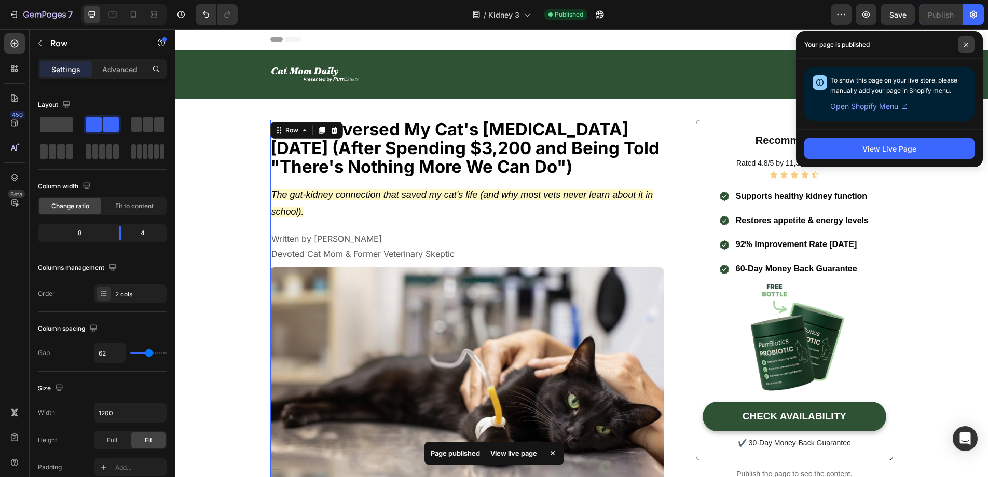
click at [968, 42] on icon at bounding box center [966, 44] width 5 height 5
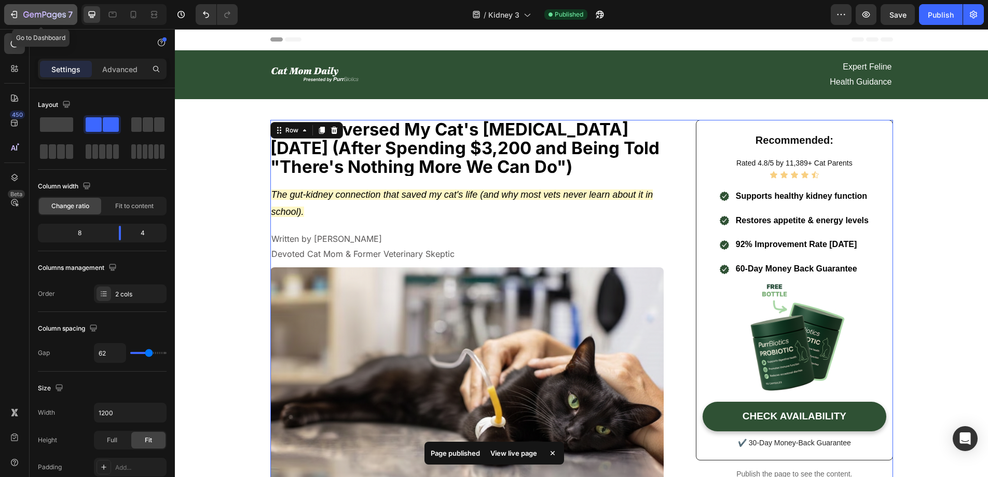
click at [20, 17] on div "7" at bounding box center [41, 14] width 64 height 12
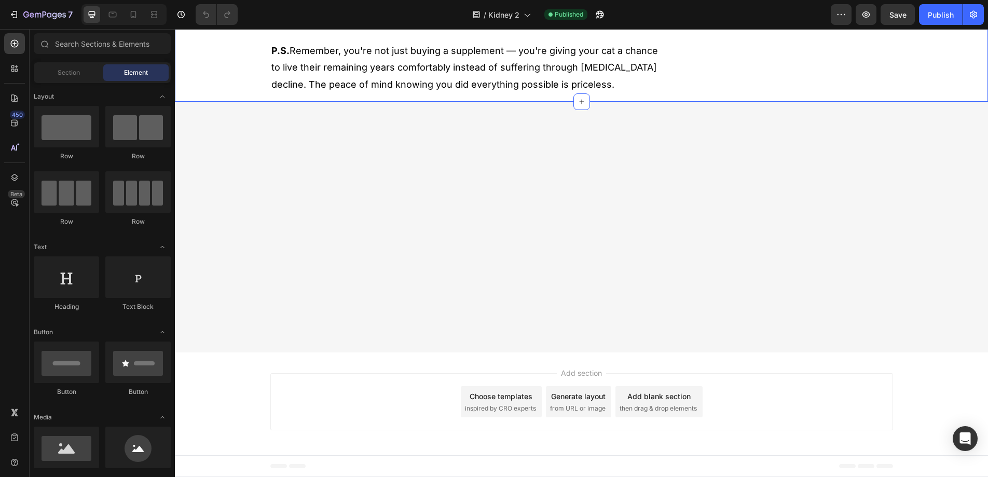
scroll to position [4986, 0]
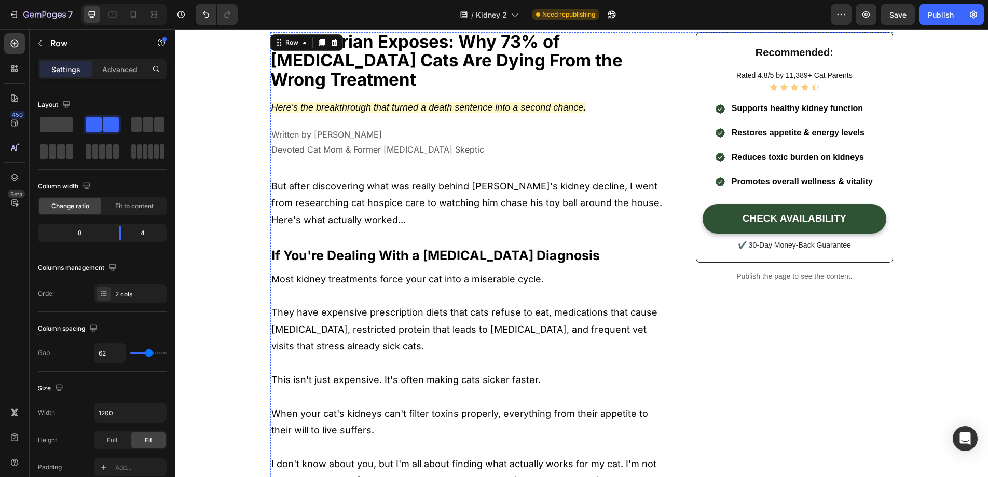
scroll to position [0, 0]
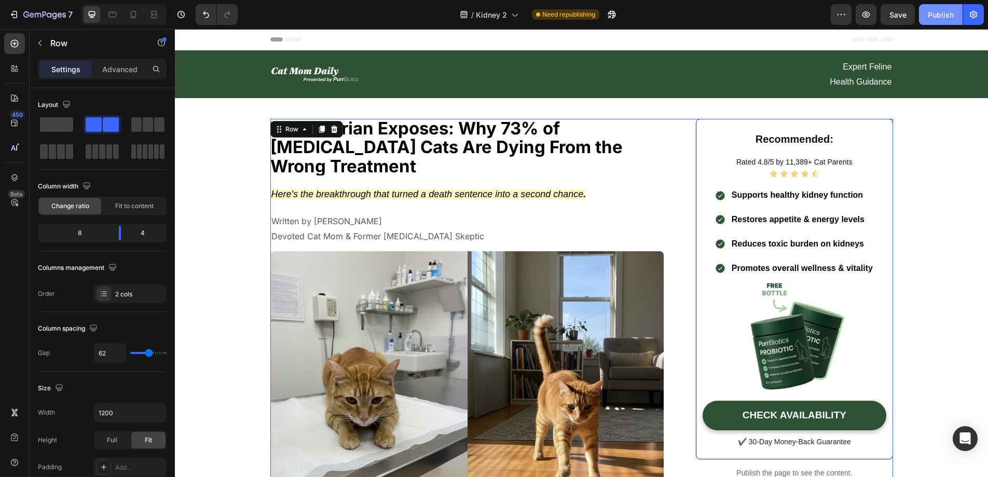
click at [951, 10] on div "Publish" at bounding box center [941, 14] width 26 height 11
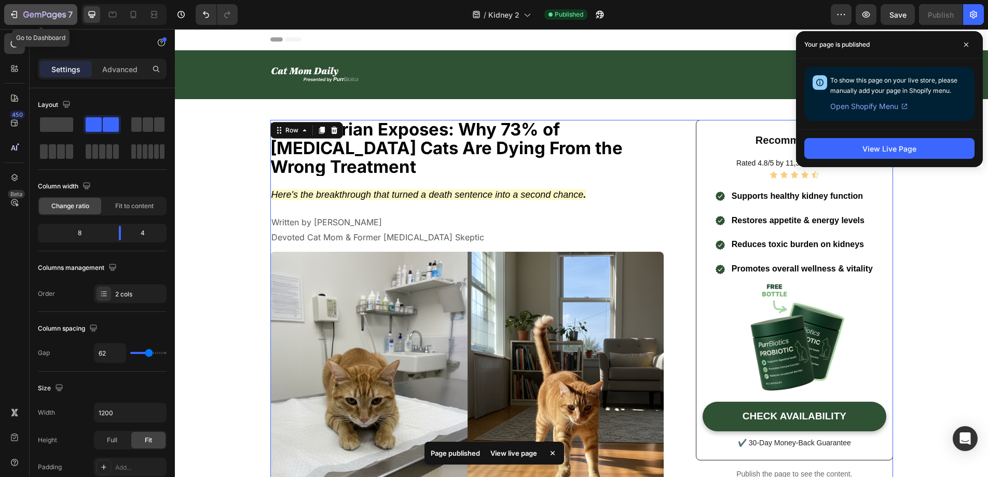
click at [67, 15] on div "7" at bounding box center [47, 14] width 49 height 12
